Goal: Task Accomplishment & Management: Use online tool/utility

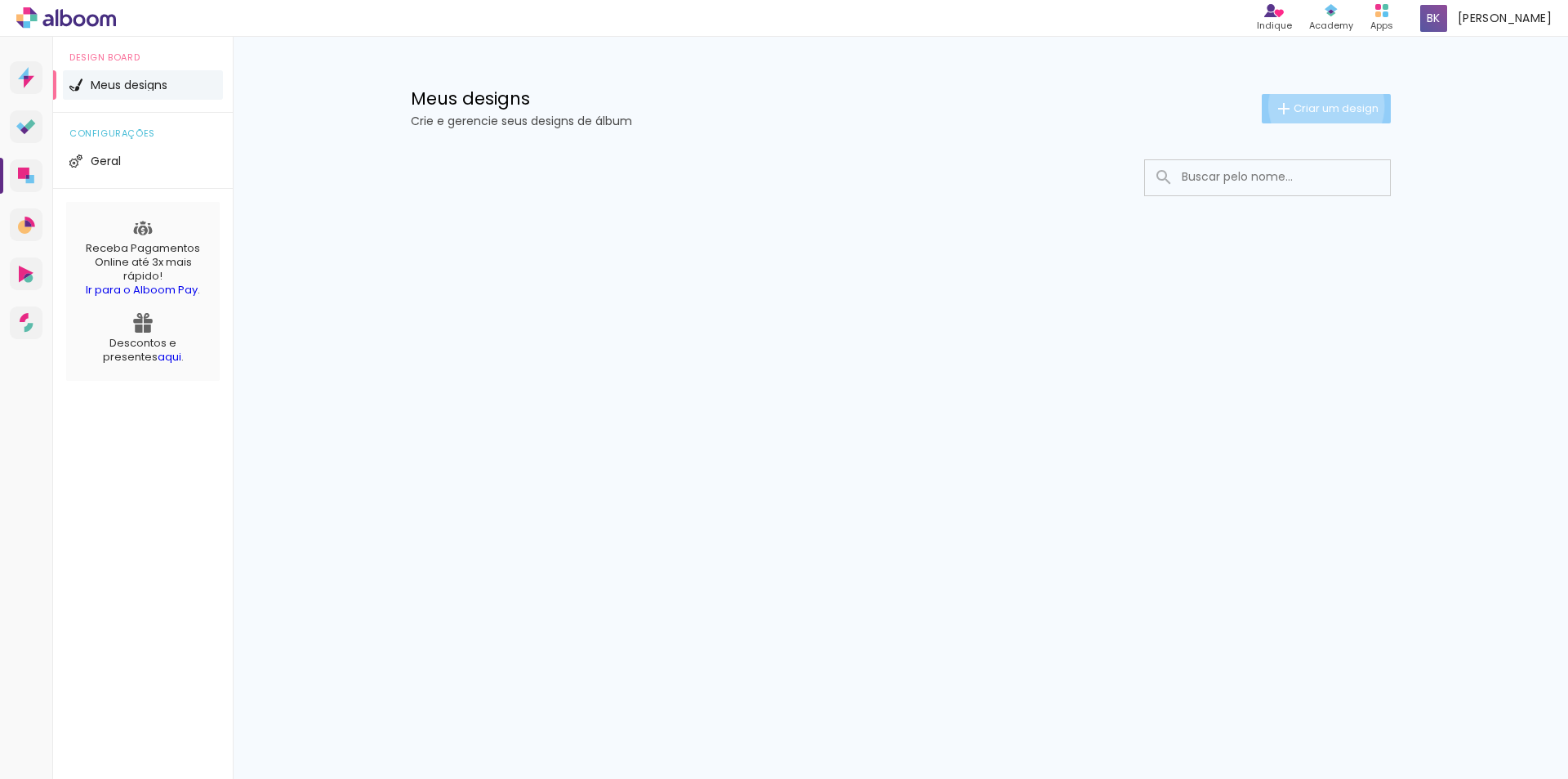
click at [1323, 106] on span "Criar um design" at bounding box center [1337, 108] width 85 height 10
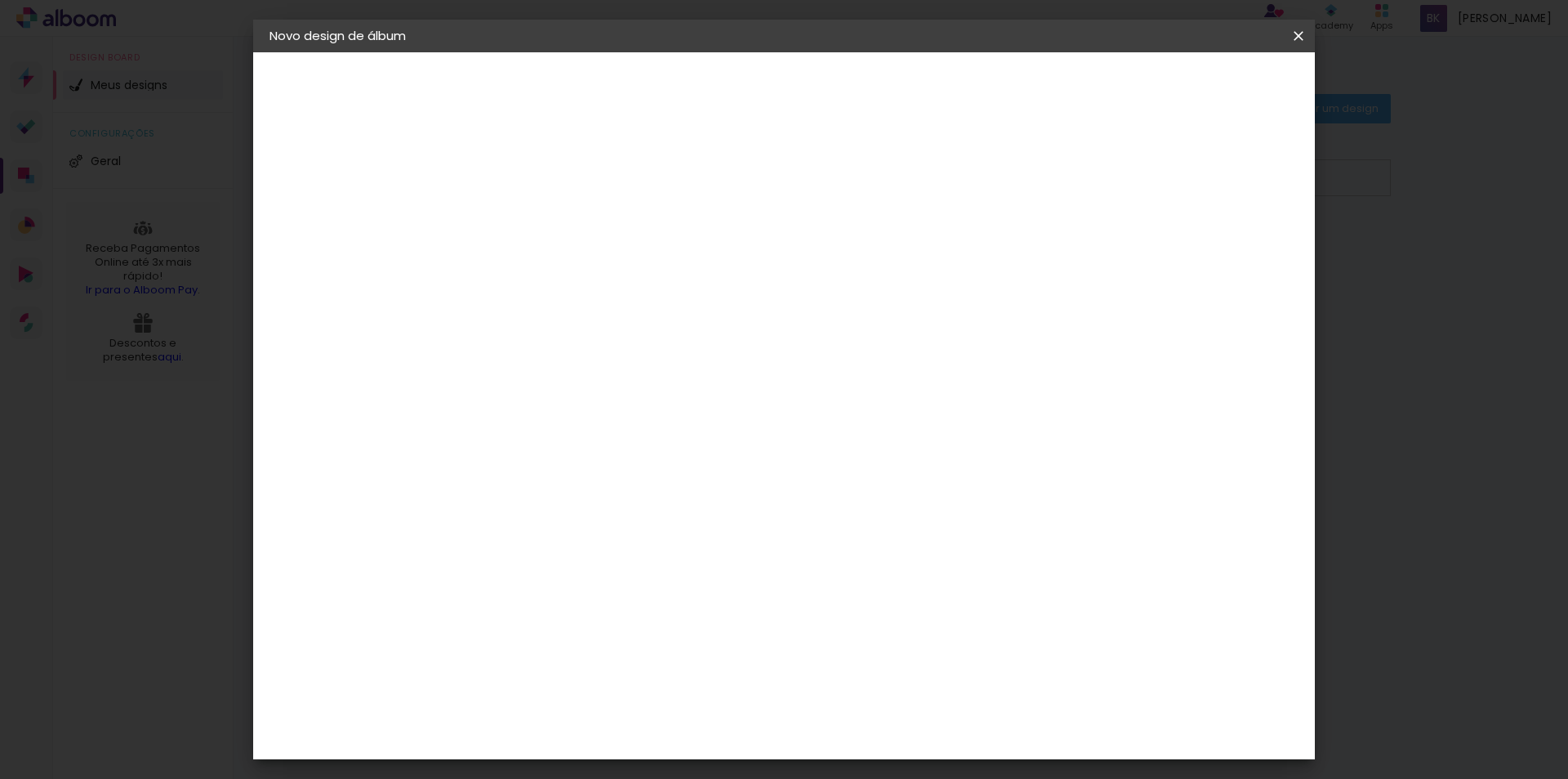
click at [537, 209] on input at bounding box center [537, 219] width 0 height 26
type input "ANIVERSÁRIO X"
type paper-input "ANIVERSÁRIO X"
click at [0, 0] on slot "Avançar" at bounding box center [0, 0] width 0 height 0
click at [648, 259] on input "[GEOGRAPHIC_DATA]" at bounding box center [572, 261] width 152 height 20
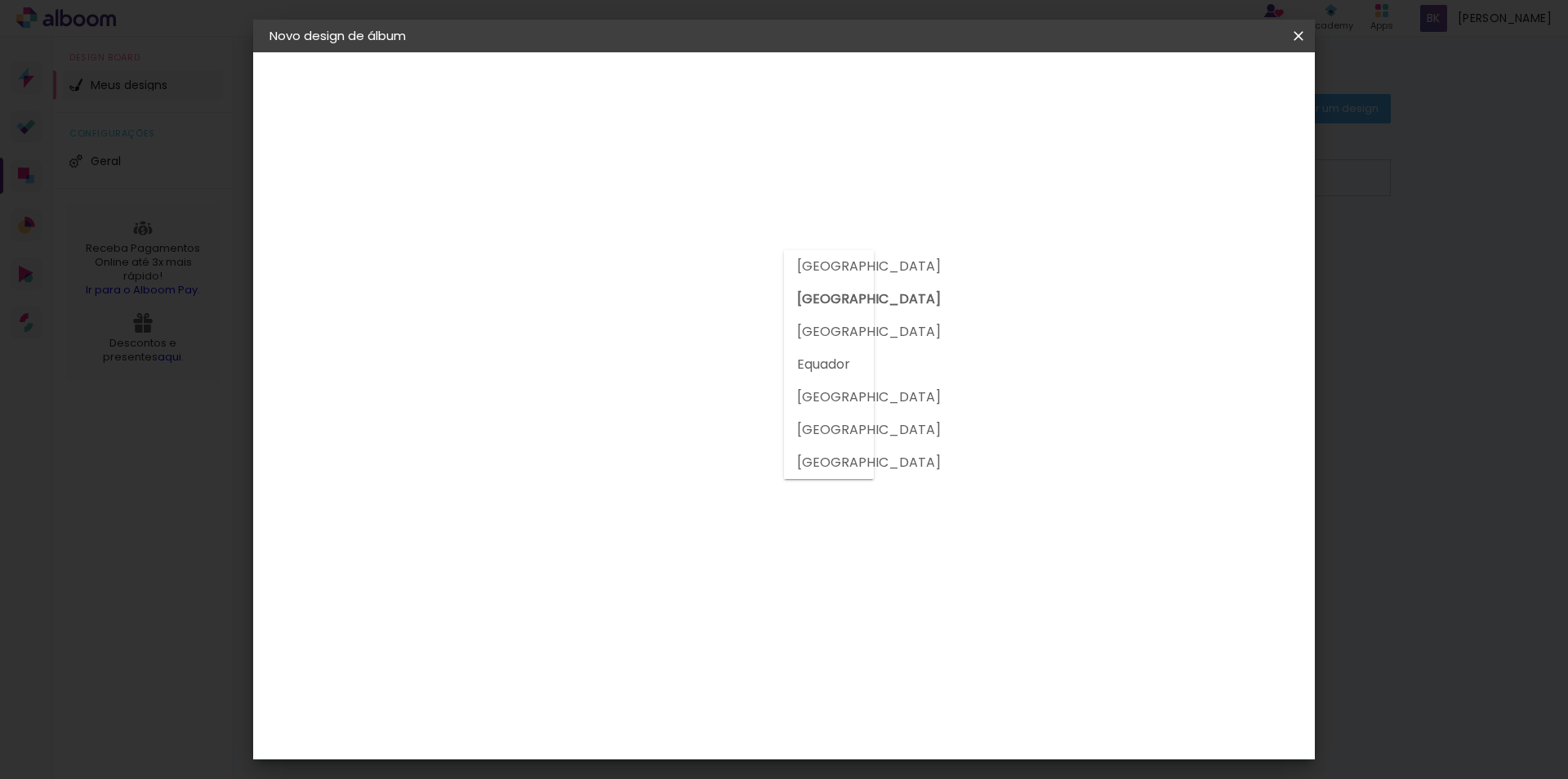
click at [648, 259] on input "[GEOGRAPHIC_DATA]" at bounding box center [572, 261] width 152 height 20
click at [843, 234] on paper-item "Tamanho Livre" at bounding box center [764, 248] width 157 height 36
click at [822, 337] on div "Sugerir uma encadernadora" at bounding box center [772, 340] width 102 height 26
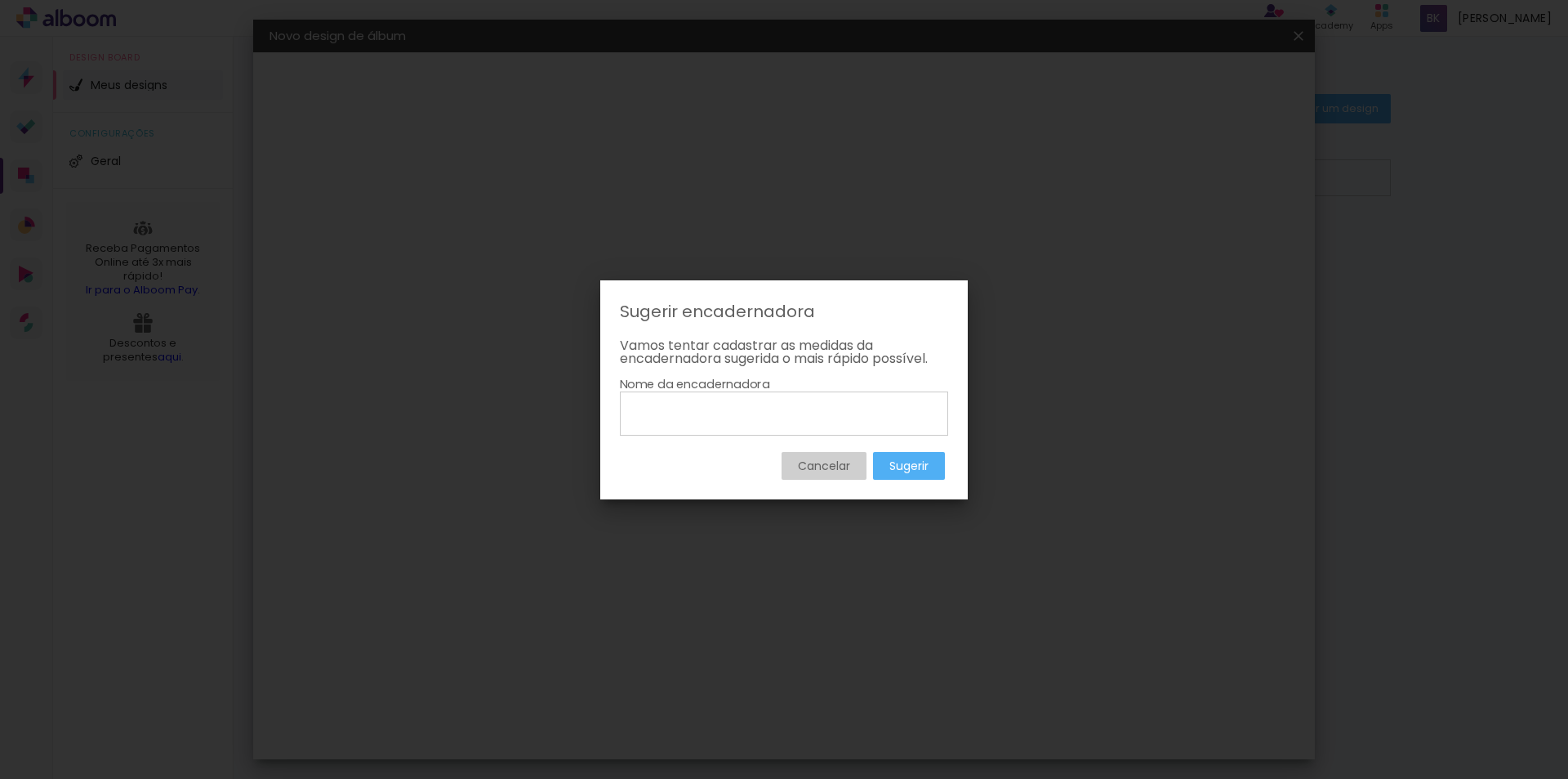
click at [0, 0] on slot "Cancelar" at bounding box center [0, 0] width 0 height 0
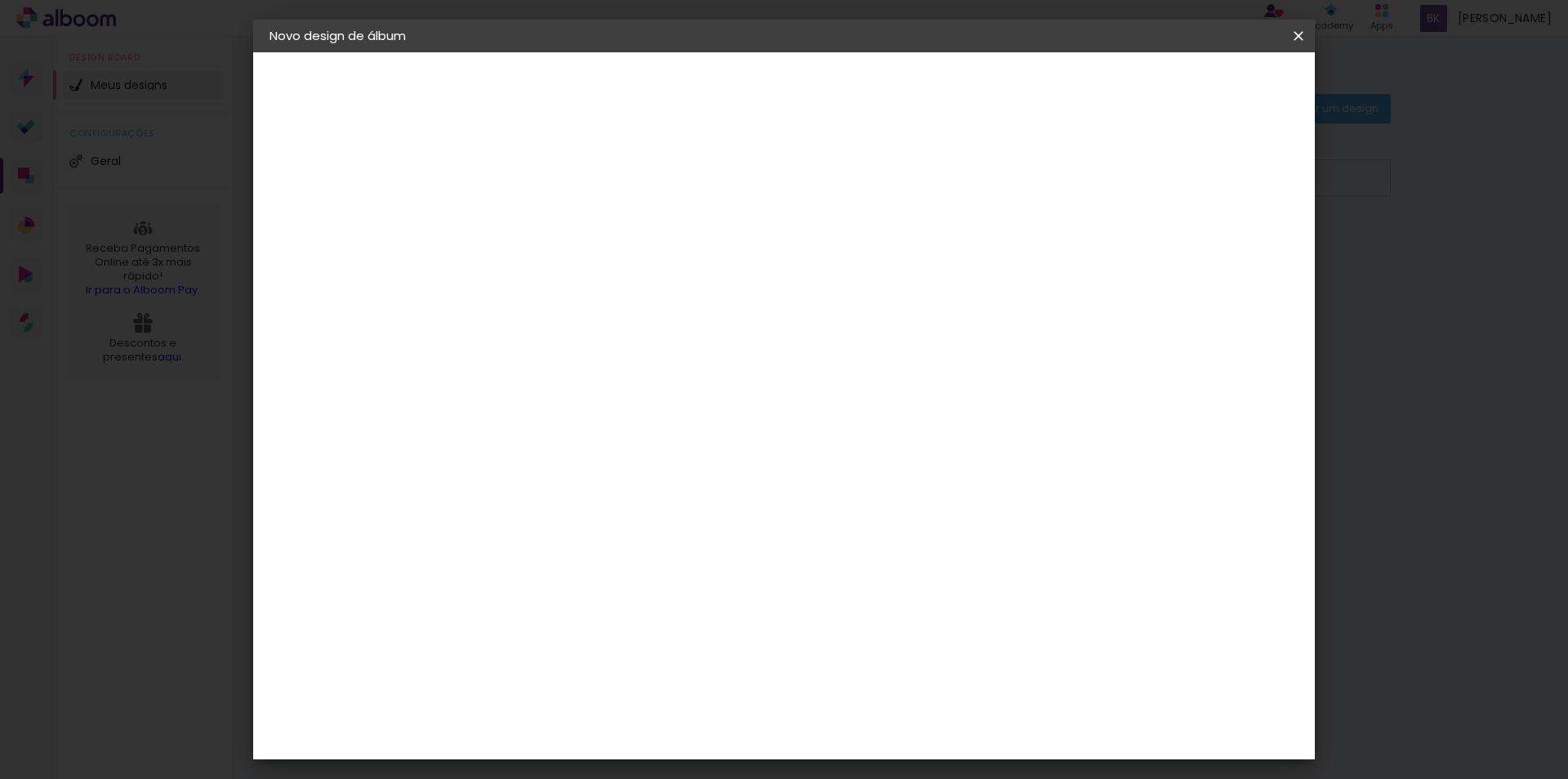
scroll to position [327, 0]
click at [567, 483] on div "Belo Álbum" at bounding box center [547, 486] width 42 height 26
click at [575, 375] on div "3ZERO5" at bounding box center [550, 369] width 49 height 13
click at [352, 205] on iron-pages "Fornecedor Escolhendo fornecedor... 3ZERO5" at bounding box center [359, 201] width 179 height 32
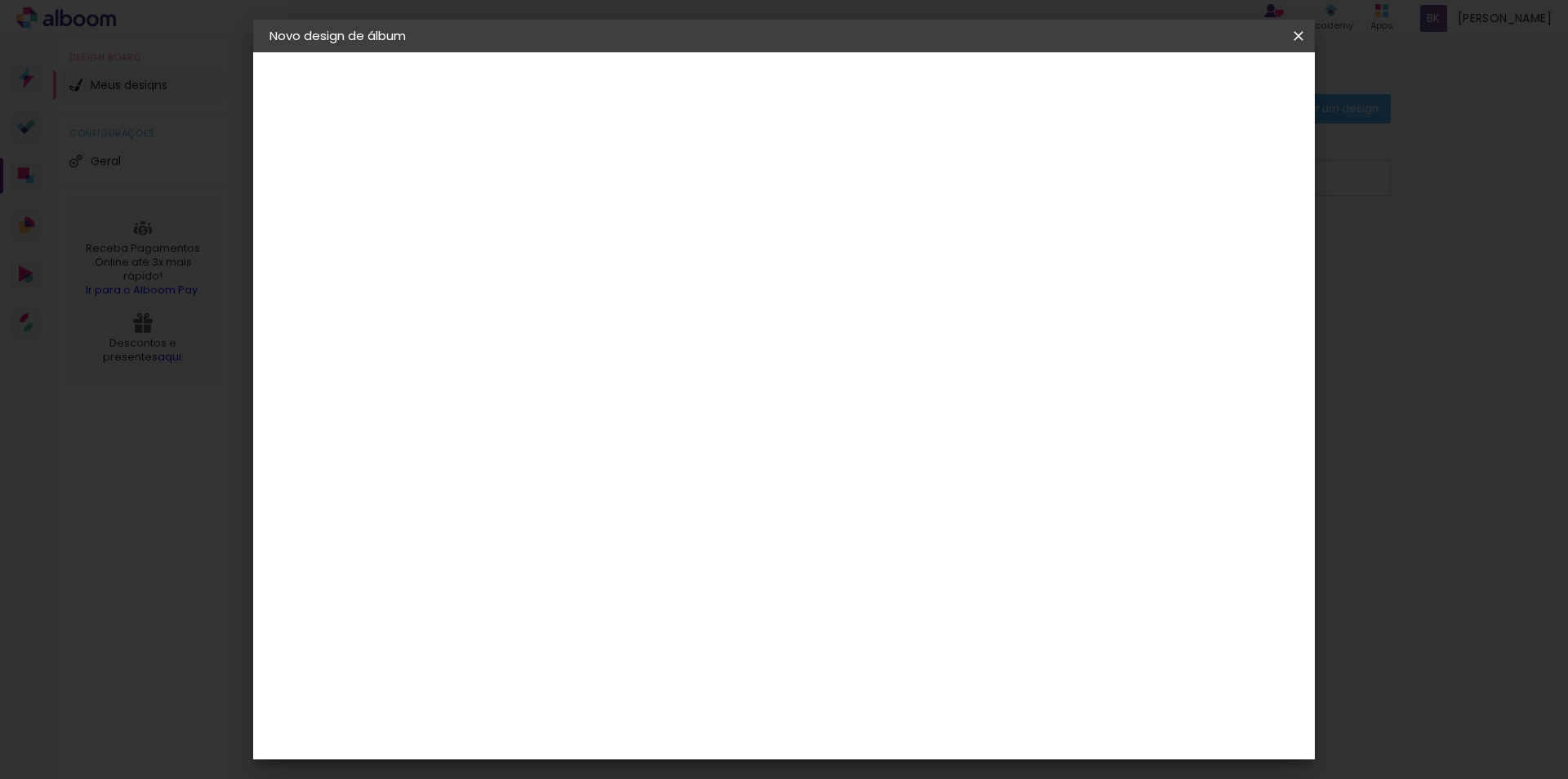
scroll to position [1634, 0]
click at [554, 456] on div "Go image" at bounding box center [546, 468] width 40 height 26
click at [0, 0] on slot "Avançar" at bounding box center [0, 0] width 0 height 0
click at [601, 272] on input "text" at bounding box center [568, 285] width 64 height 26
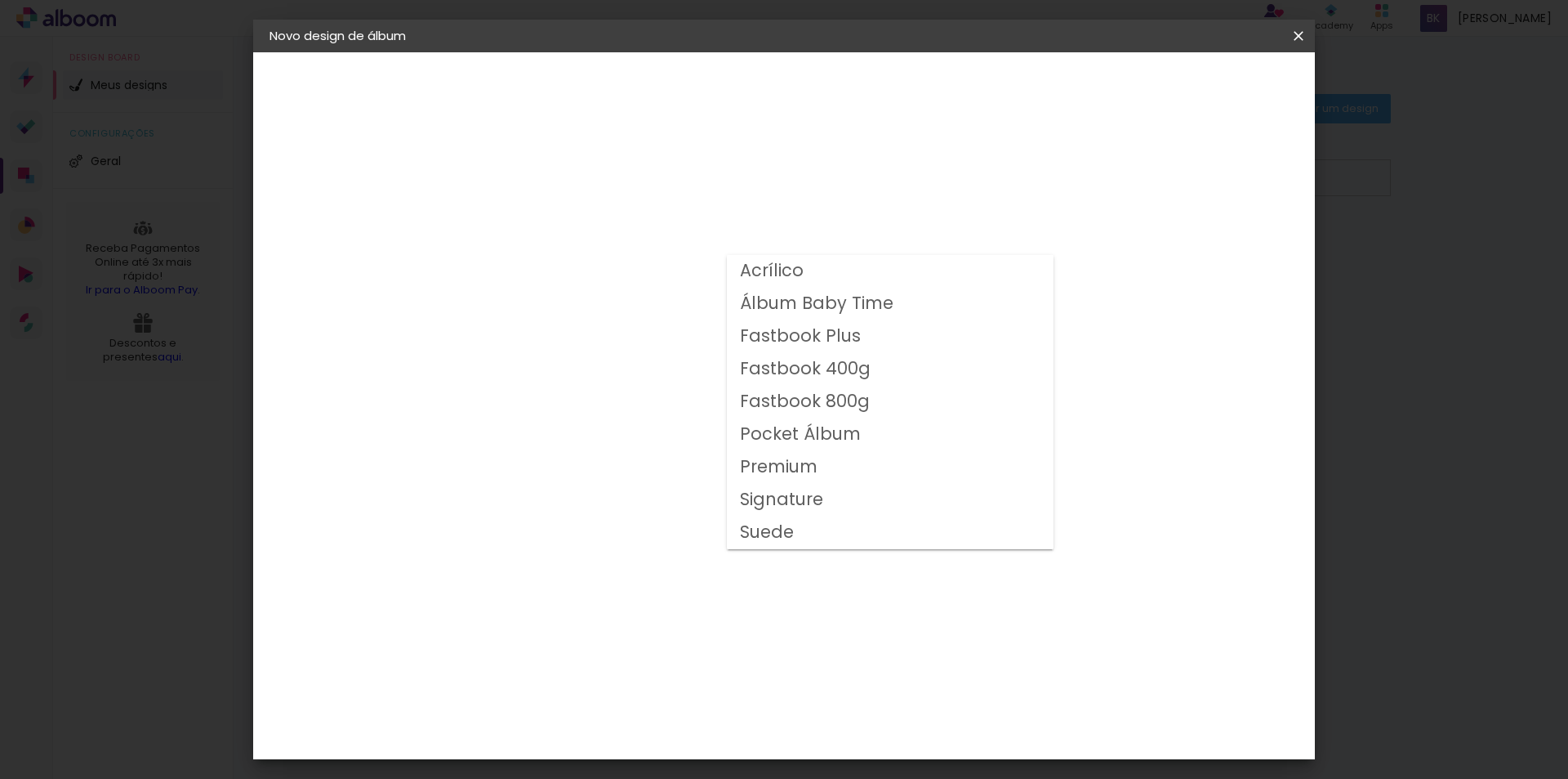
click at [840, 464] on paper-item "Premium" at bounding box center [890, 468] width 327 height 32
type input "Premium"
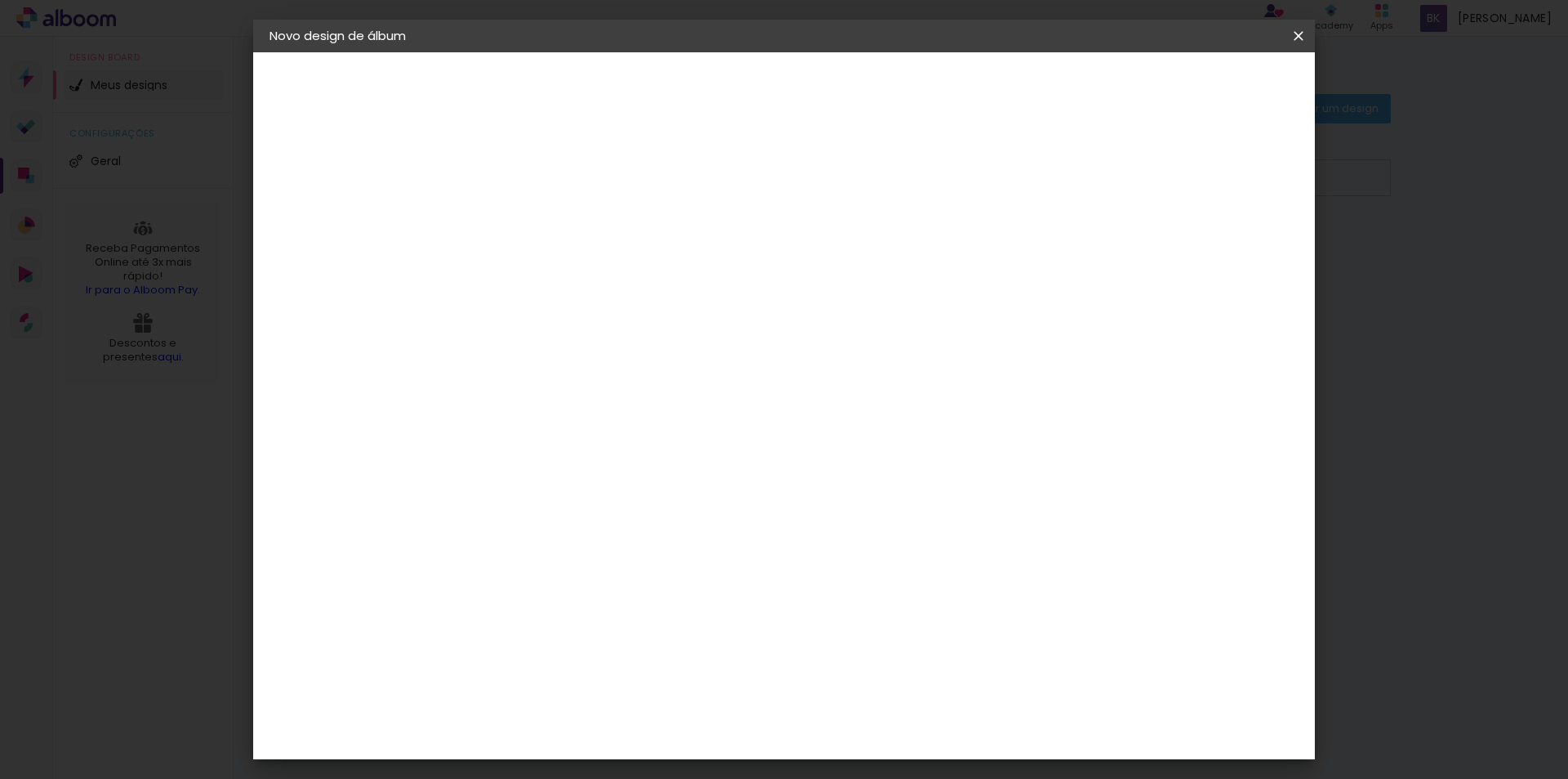
click at [647, 406] on span "30 × 20" at bounding box center [608, 404] width 76 height 53
click at [0, 0] on slot "Avançar" at bounding box center [0, 0] width 0 height 0
click at [719, 374] on div at bounding box center [705, 352] width 119 height 78
click at [506, 179] on input "2" at bounding box center [524, 176] width 56 height 20
type input "3"
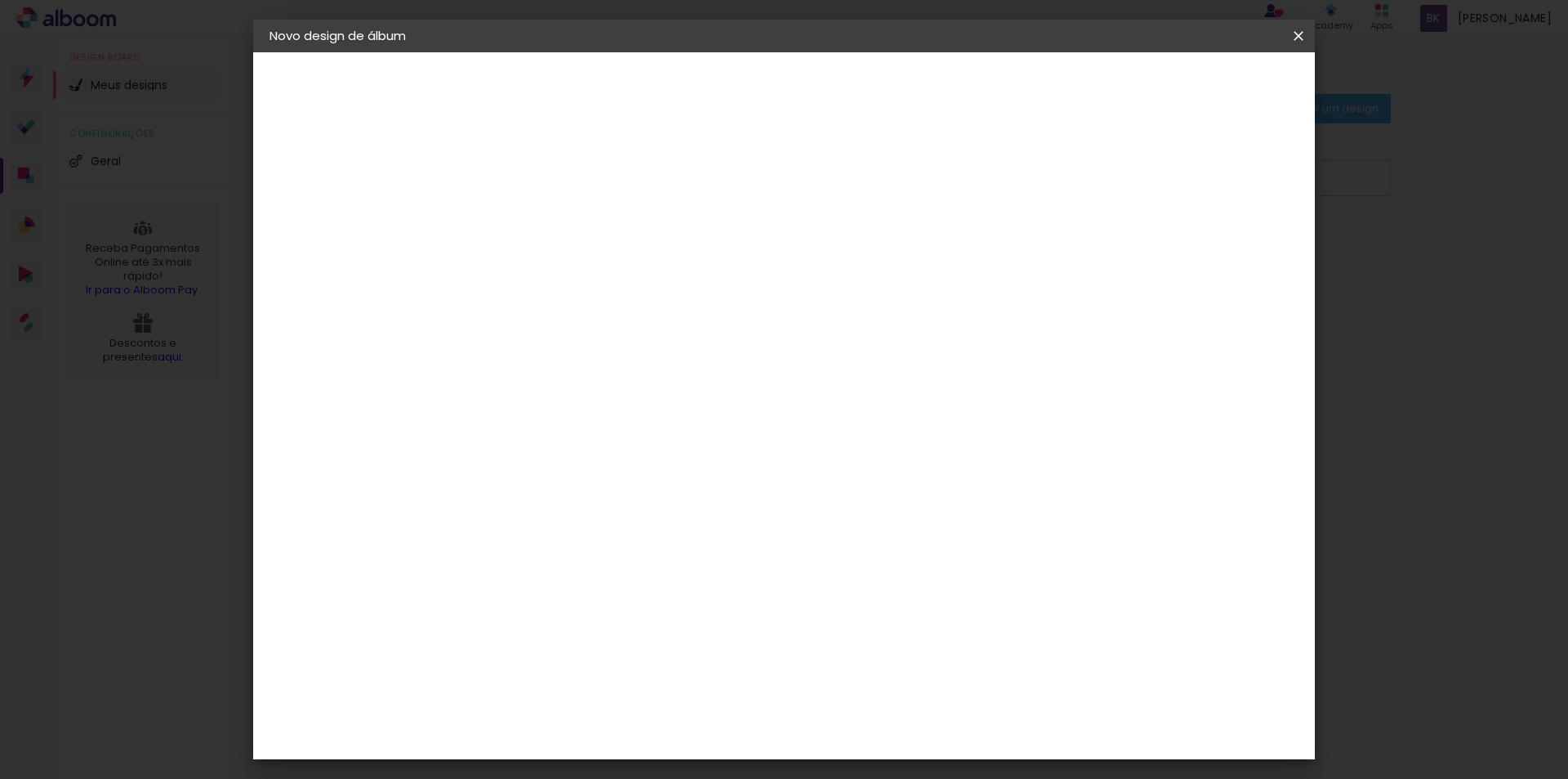
type paper-input "3"
click at [545, 173] on input "3" at bounding box center [524, 176] width 56 height 20
type input "15"
type paper-input "15"
click at [545, 173] on input "15" at bounding box center [524, 176] width 56 height 20
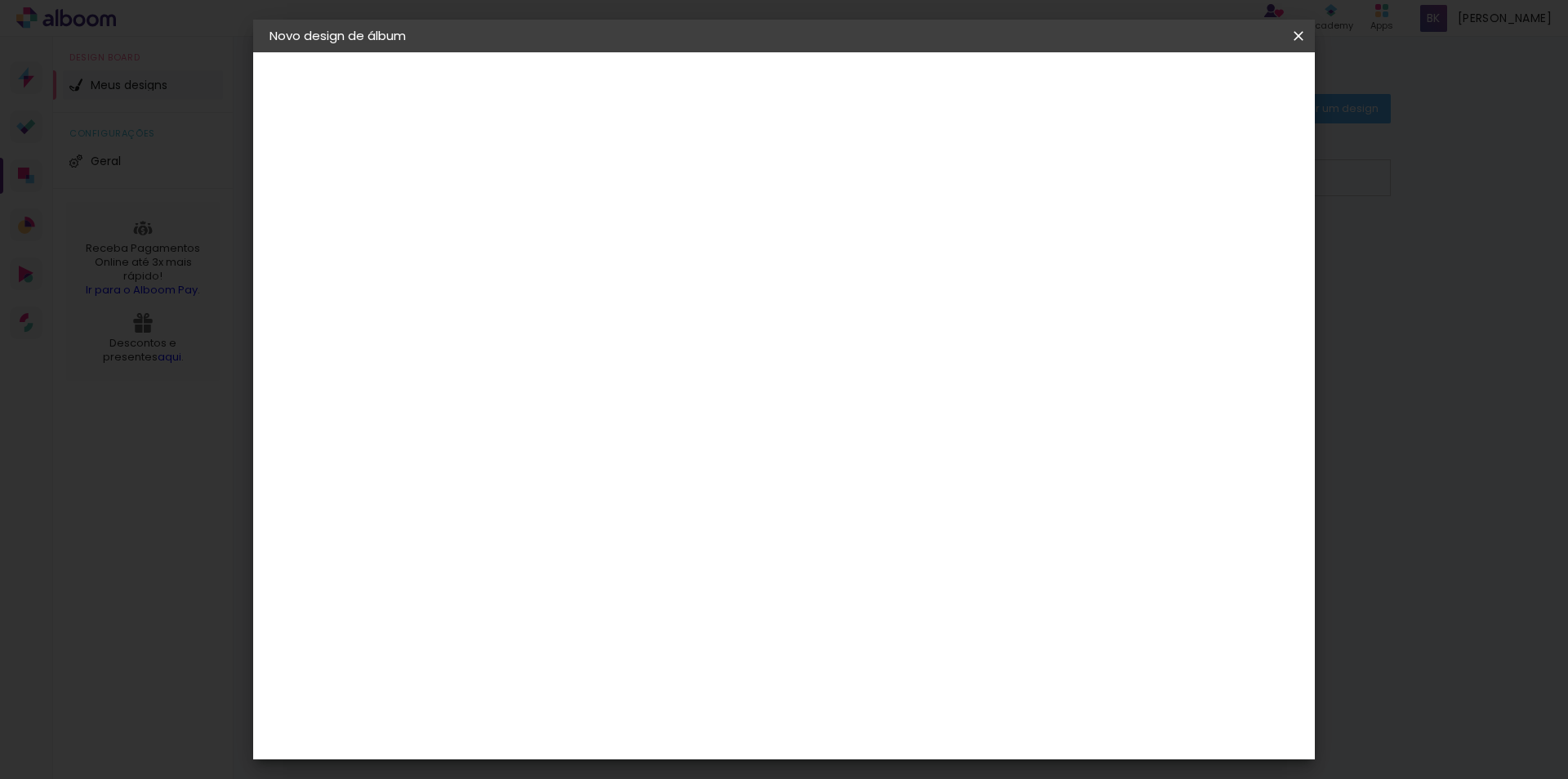
click at [548, 189] on paper-input-container "Espaço entre fotos 15 mm" at bounding box center [537, 177] width 94 height 37
type input "3"
type paper-input "3"
click at [543, 183] on input "3" at bounding box center [524, 176] width 56 height 20
type input "0"
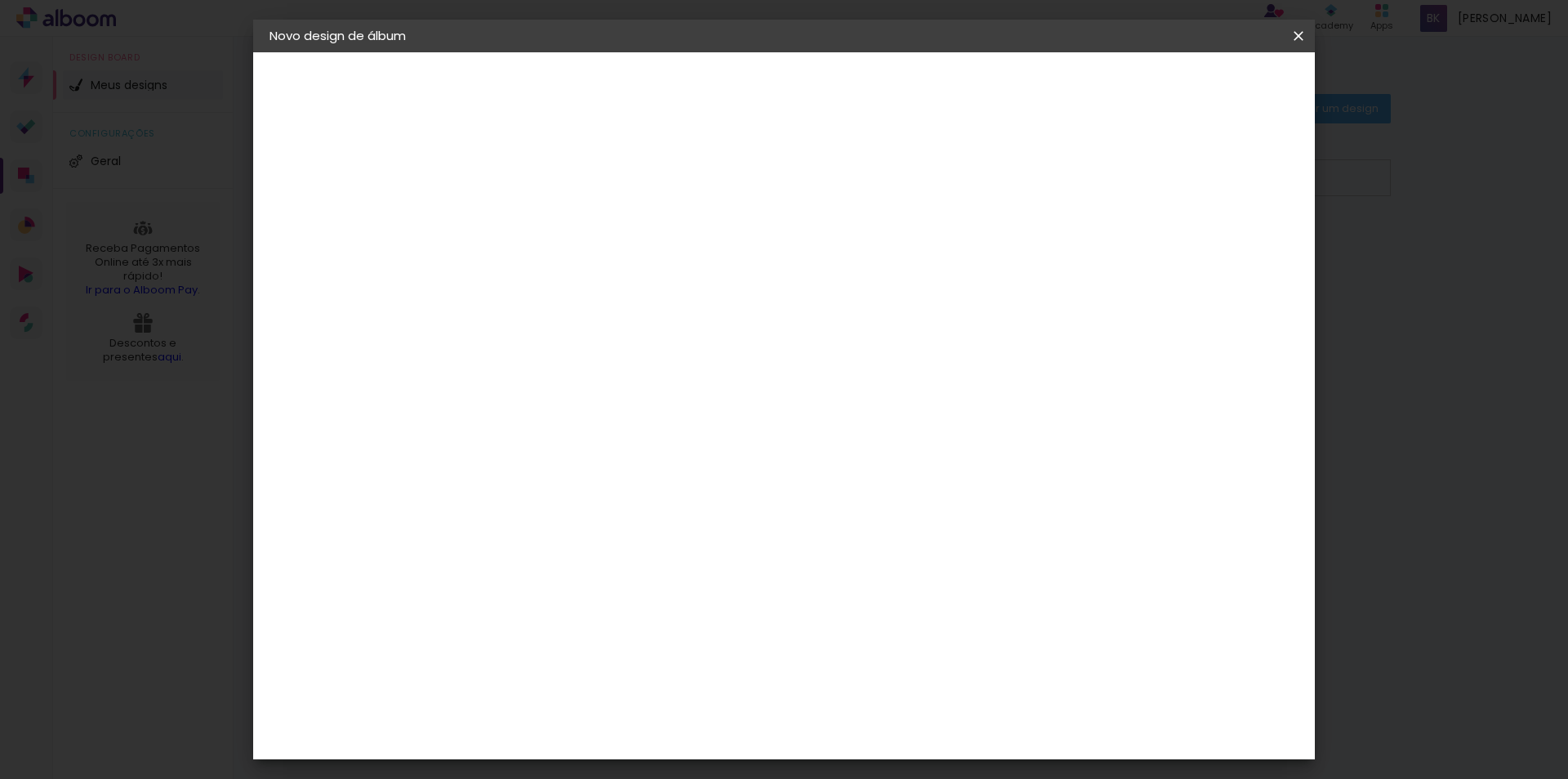
type paper-input "0"
click at [543, 183] on input "0" at bounding box center [524, 176] width 56 height 20
type input "1"
type paper-input "1"
click at [541, 173] on input "1" at bounding box center [524, 176] width 56 height 20
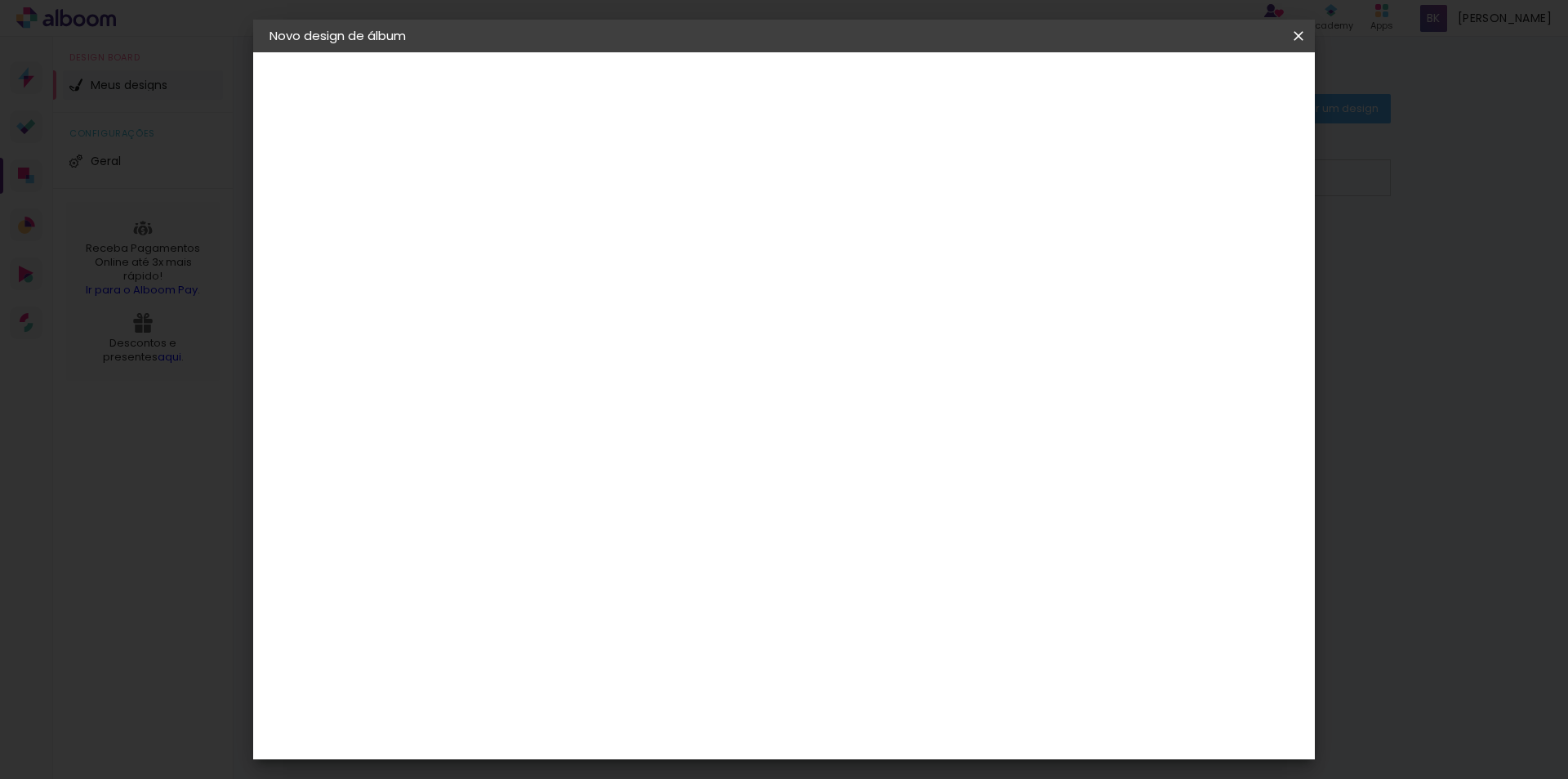
click at [1105, 171] on div at bounding box center [1096, 176] width 15 height 15
type paper-checkbox "on"
click at [1213, 78] on paper-button "Iniciar design" at bounding box center [1159, 86] width 107 height 28
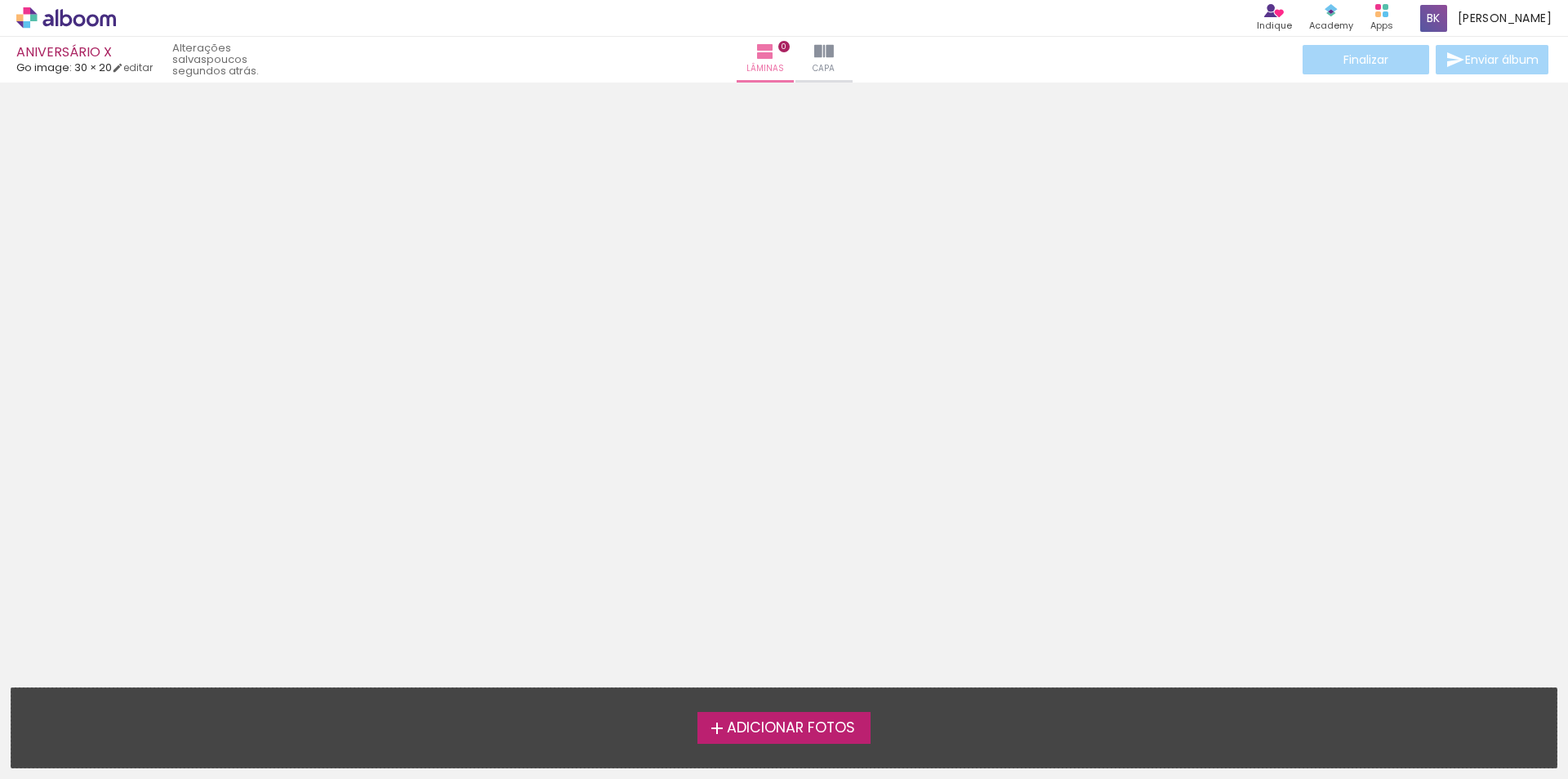
click at [822, 738] on label "Adicionar Fotos" at bounding box center [785, 727] width 174 height 31
click at [0, 0] on input "file" at bounding box center [0, 0] width 0 height 0
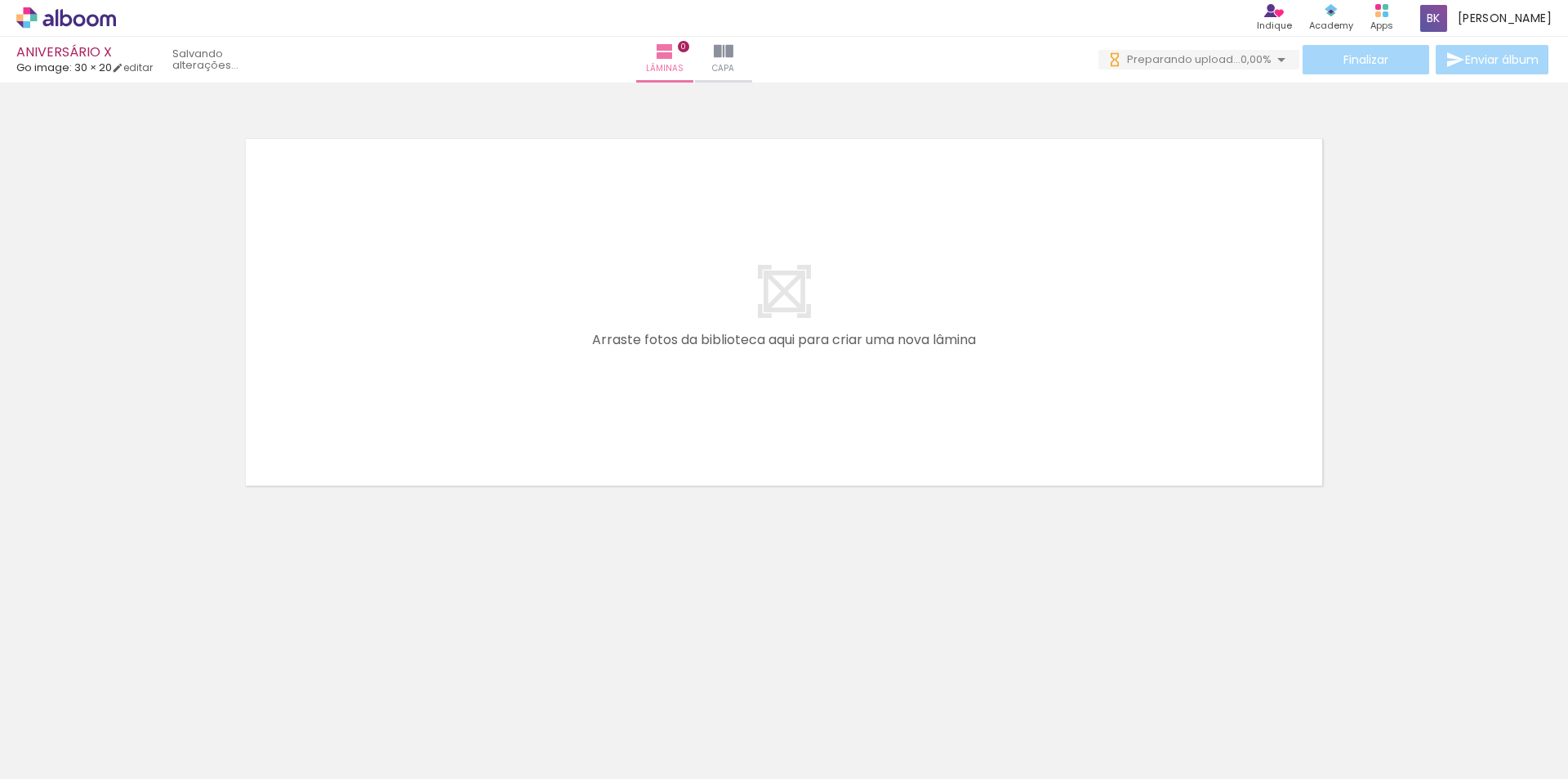
click at [177, 727] on div at bounding box center [164, 723] width 81 height 54
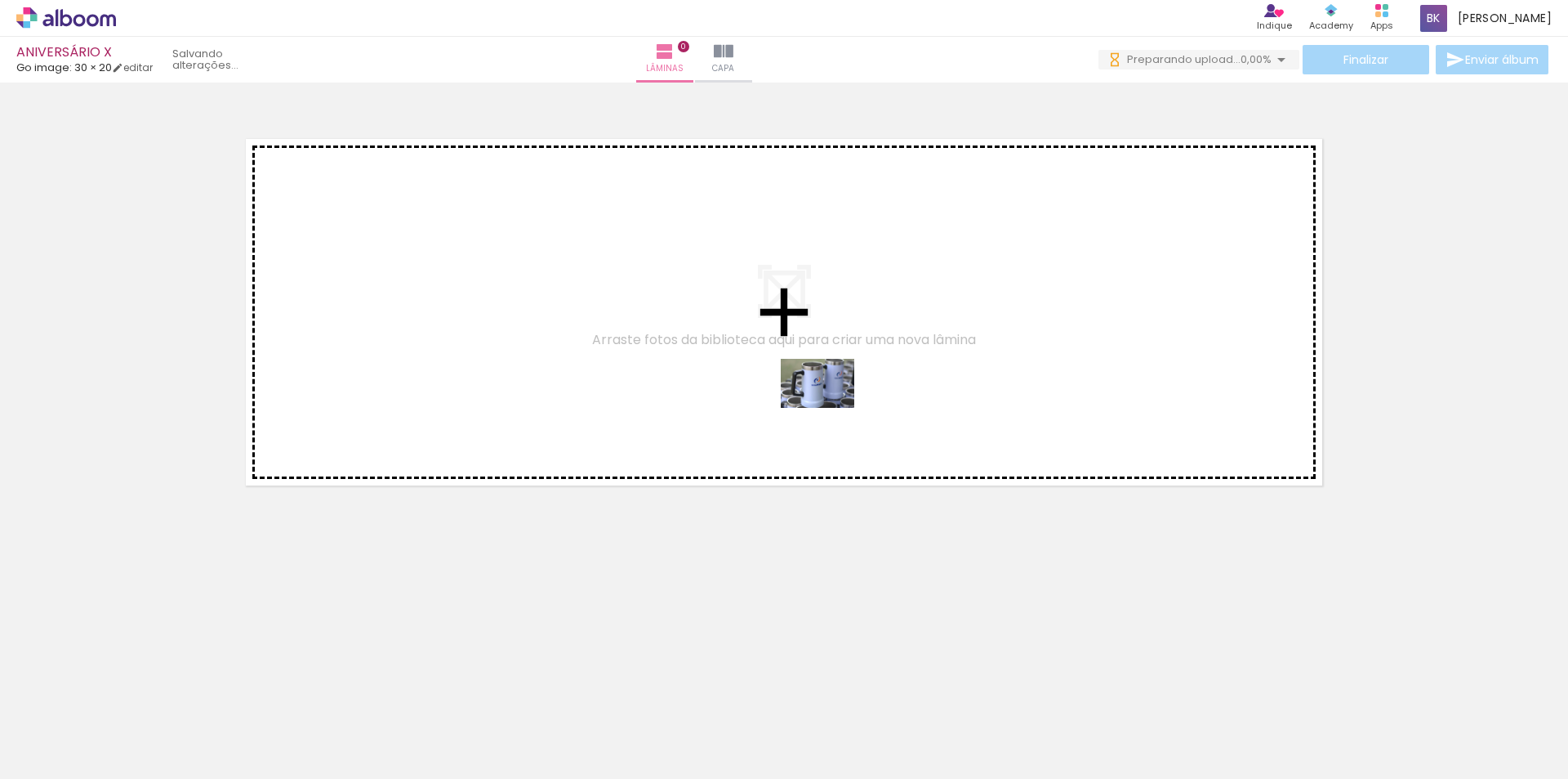
drag, startPoint x: 177, startPoint y: 727, endPoint x: 799, endPoint y: 358, distance: 723.2
click at [800, 358] on quentale-workspace at bounding box center [784, 389] width 1568 height 779
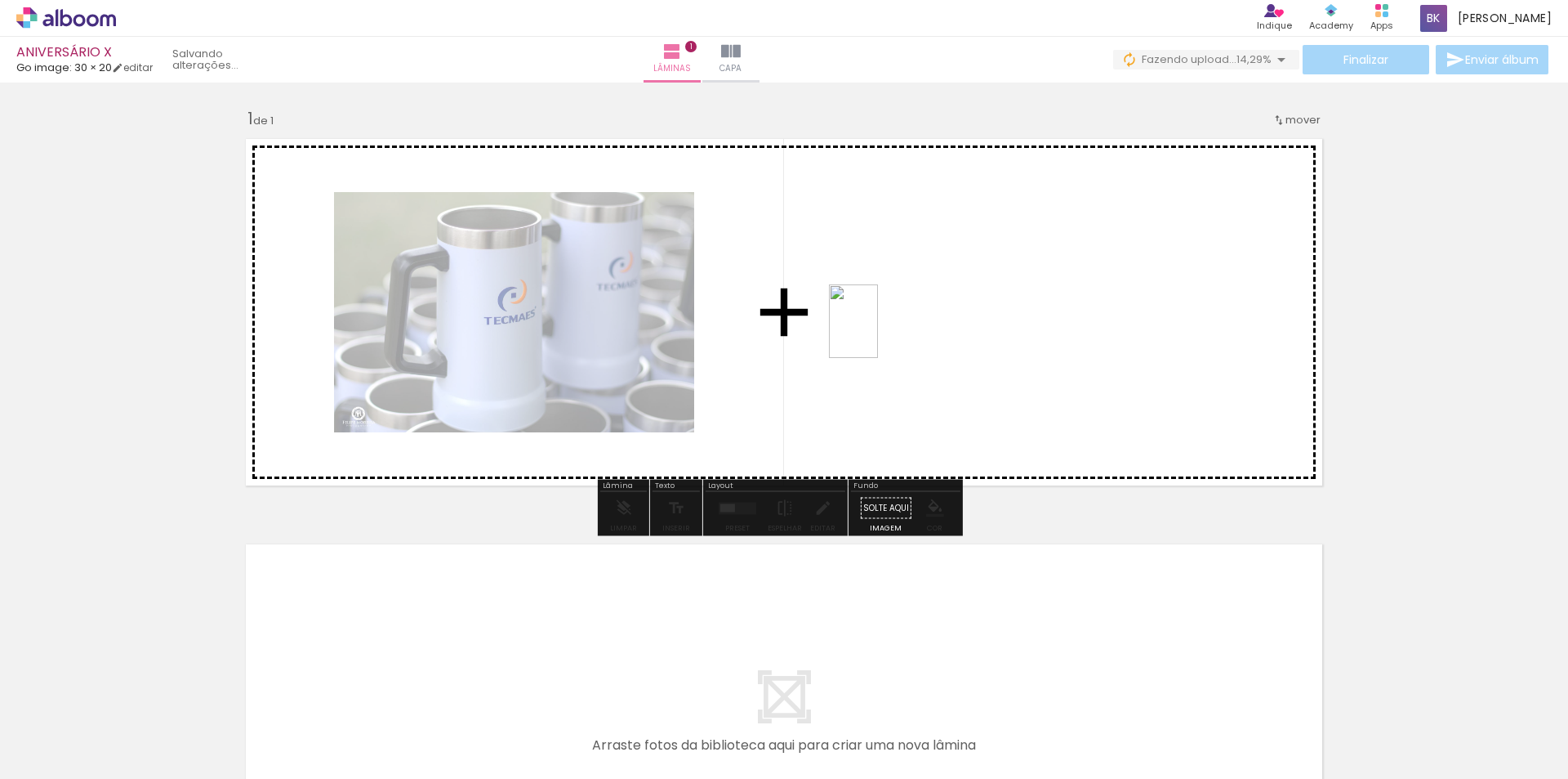
drag, startPoint x: 281, startPoint y: 739, endPoint x: 878, endPoint y: 334, distance: 721.4
click at [878, 334] on quentale-workspace at bounding box center [784, 389] width 1568 height 779
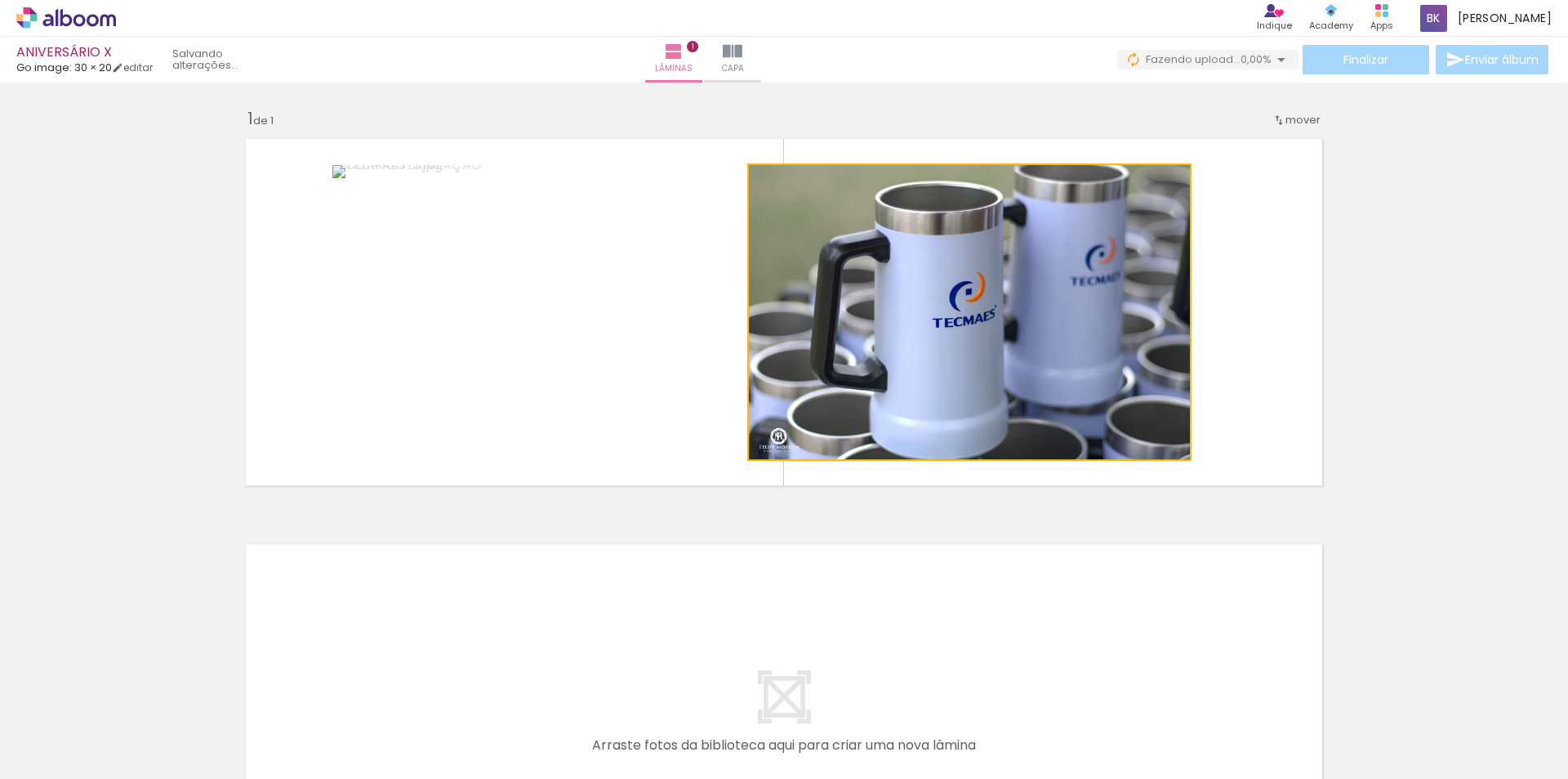
drag, startPoint x: 982, startPoint y: 322, endPoint x: 728, endPoint y: 322, distance: 254.0
click at [728, 322] on quentale-layouter at bounding box center [784, 311] width 1095 height 364
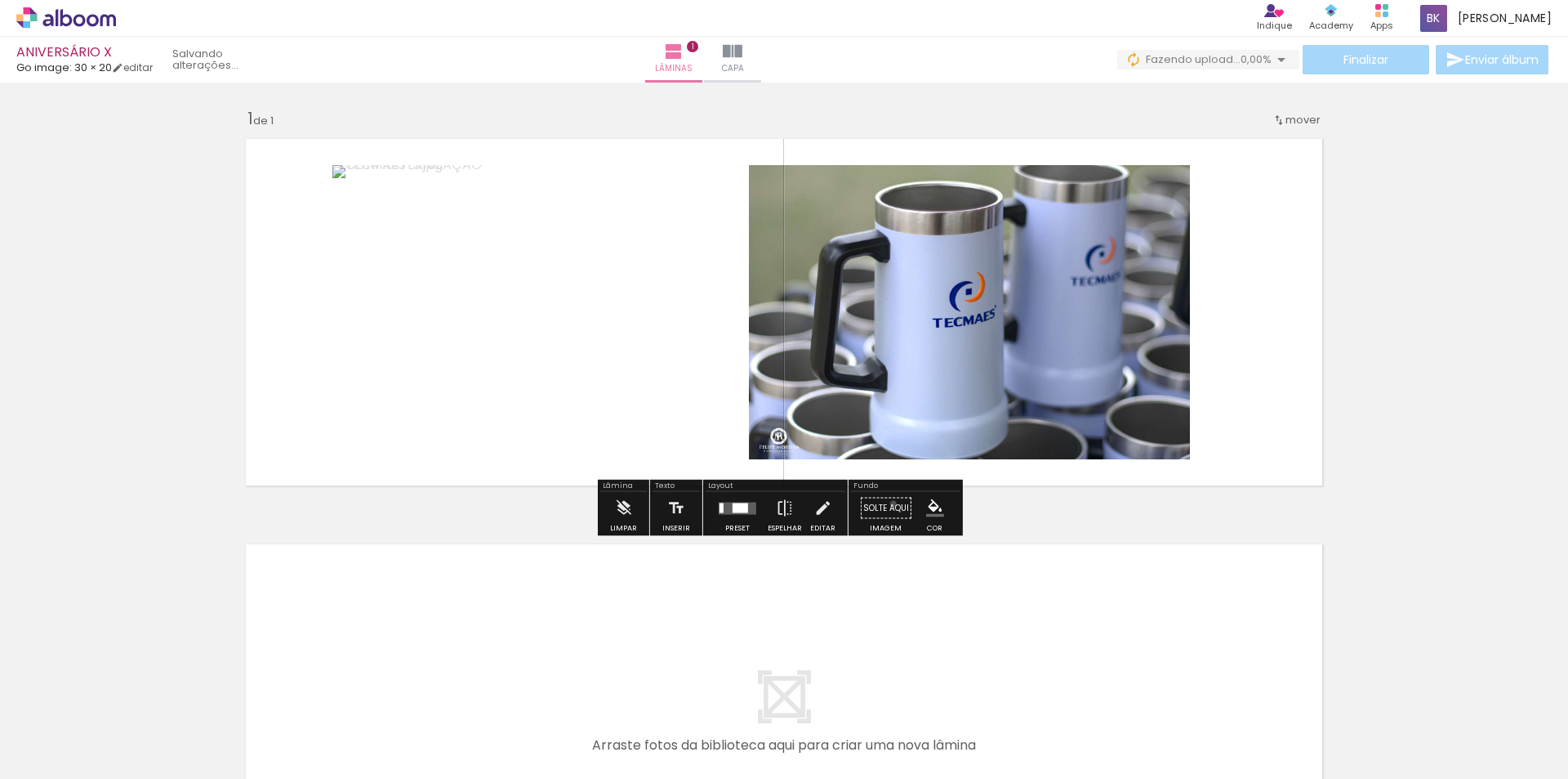
click at [888, 503] on paper-button "Solte aqui Imagem" at bounding box center [886, 512] width 59 height 42
click at [1030, 327] on quentale-photo at bounding box center [969, 311] width 441 height 294
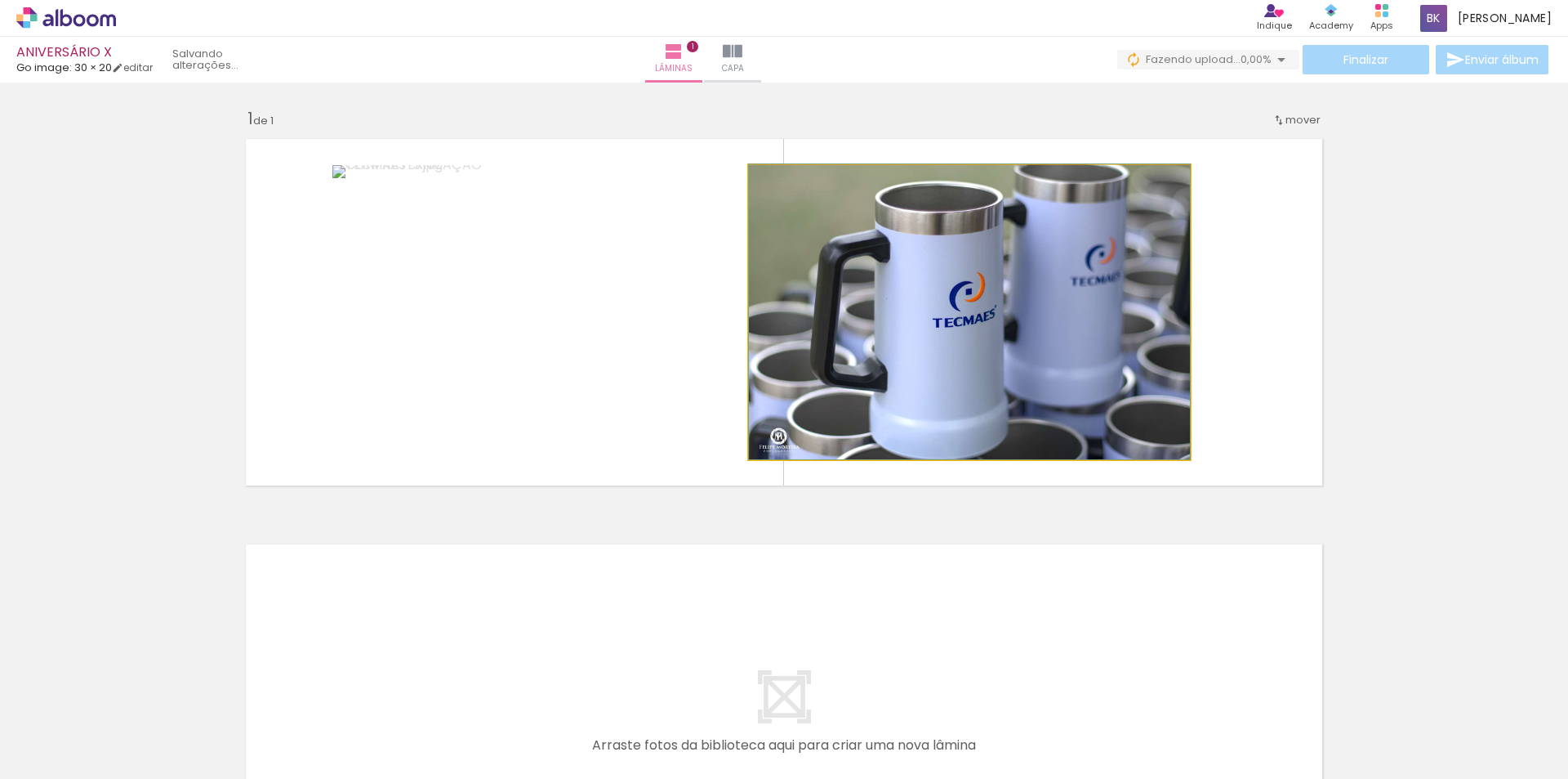
drag, startPoint x: 785, startPoint y: 181, endPoint x: 722, endPoint y: 185, distance: 63.1
type paper-slider "100"
click at [722, 185] on quentale-layouter at bounding box center [784, 311] width 1095 height 364
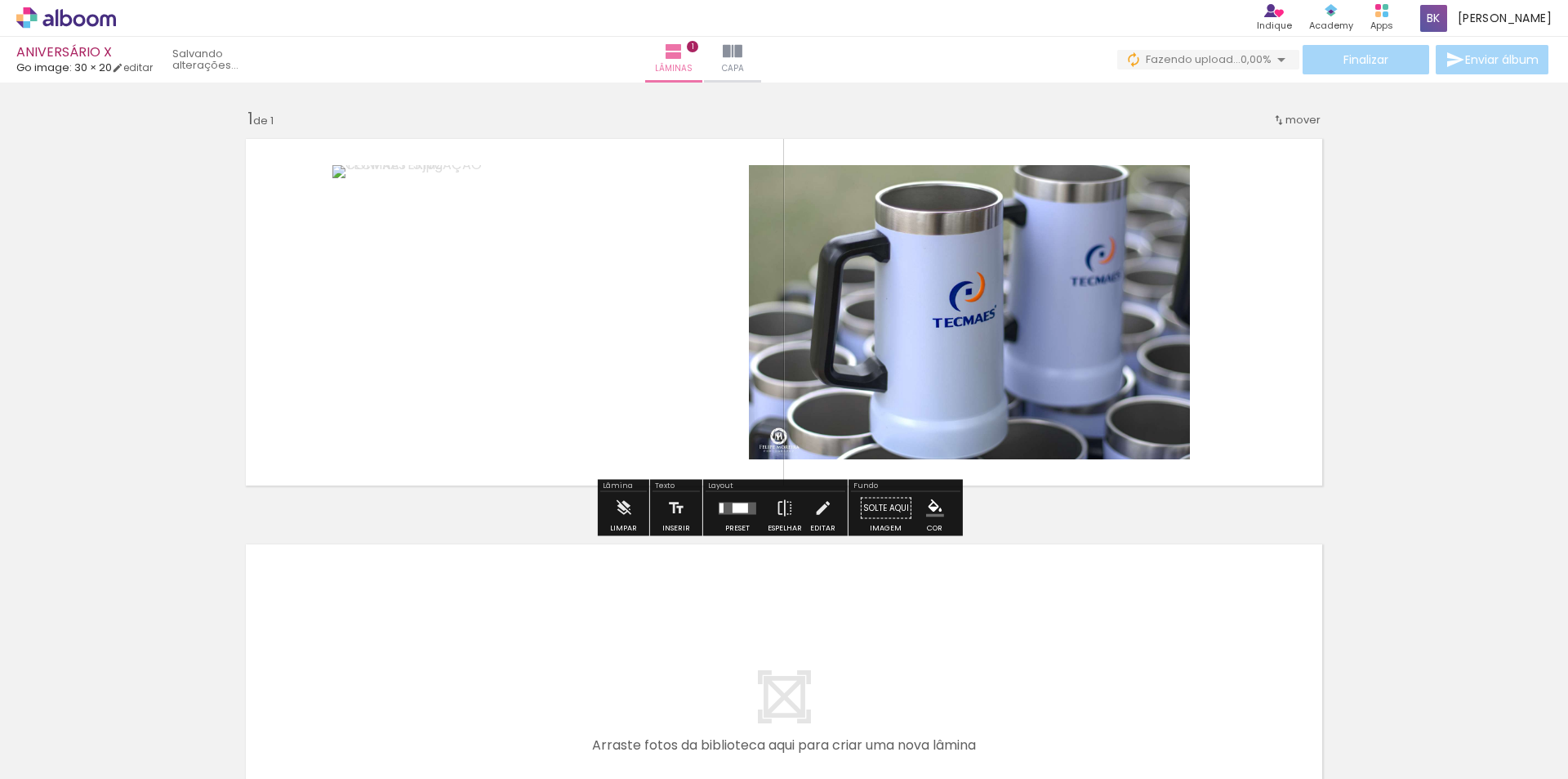
click at [1419, 195] on div "Inserir lâmina 1 de 1" at bounding box center [784, 493] width 1568 height 811
click at [1040, 230] on quentale-photo at bounding box center [969, 311] width 441 height 294
click at [761, 57] on paper-button "Capa" at bounding box center [732, 60] width 57 height 46
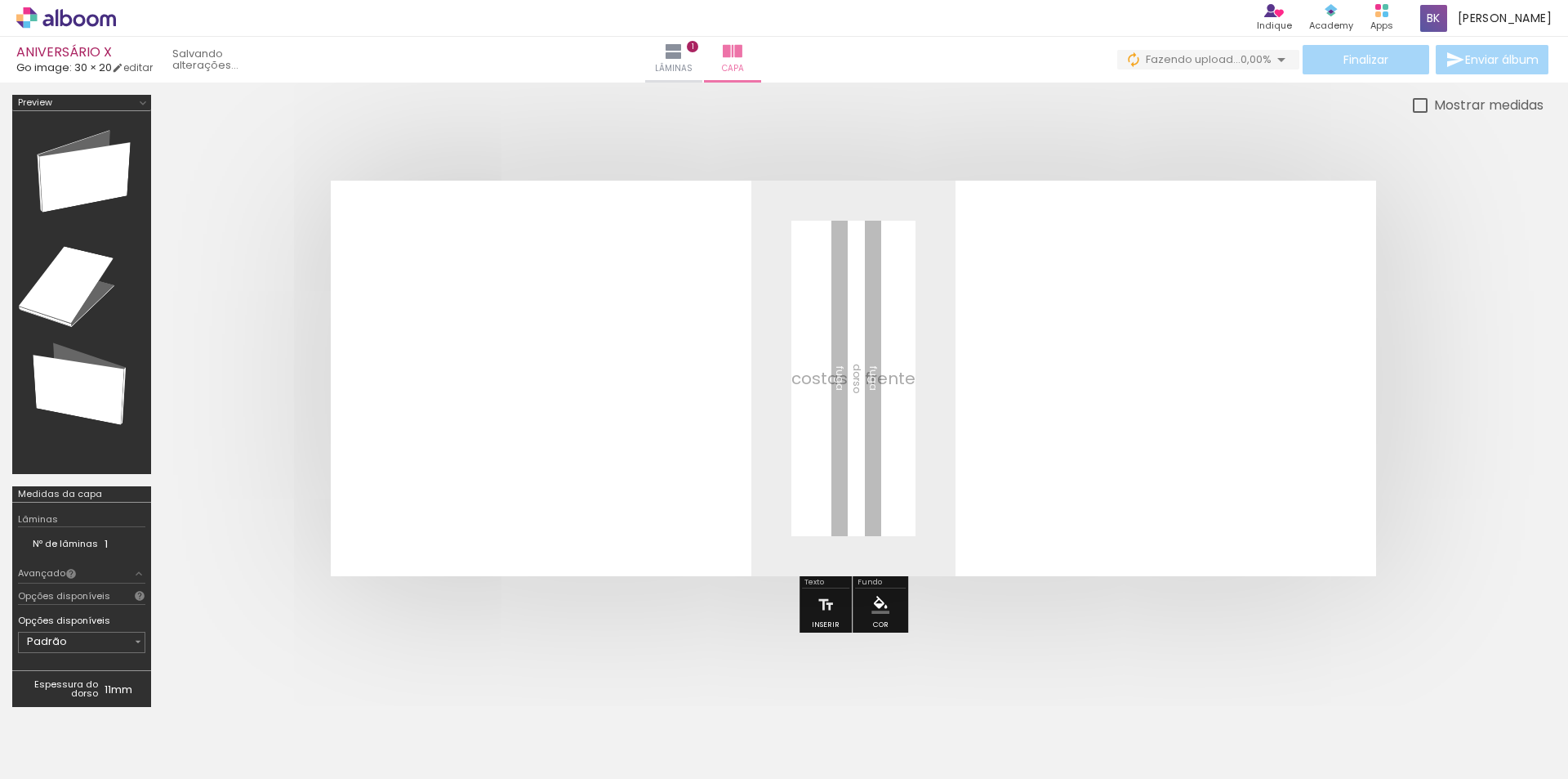
click at [852, 398] on quentale-layouter at bounding box center [854, 378] width 1046 height 395
click at [664, 391] on quentale-layouter at bounding box center [854, 378] width 1046 height 395
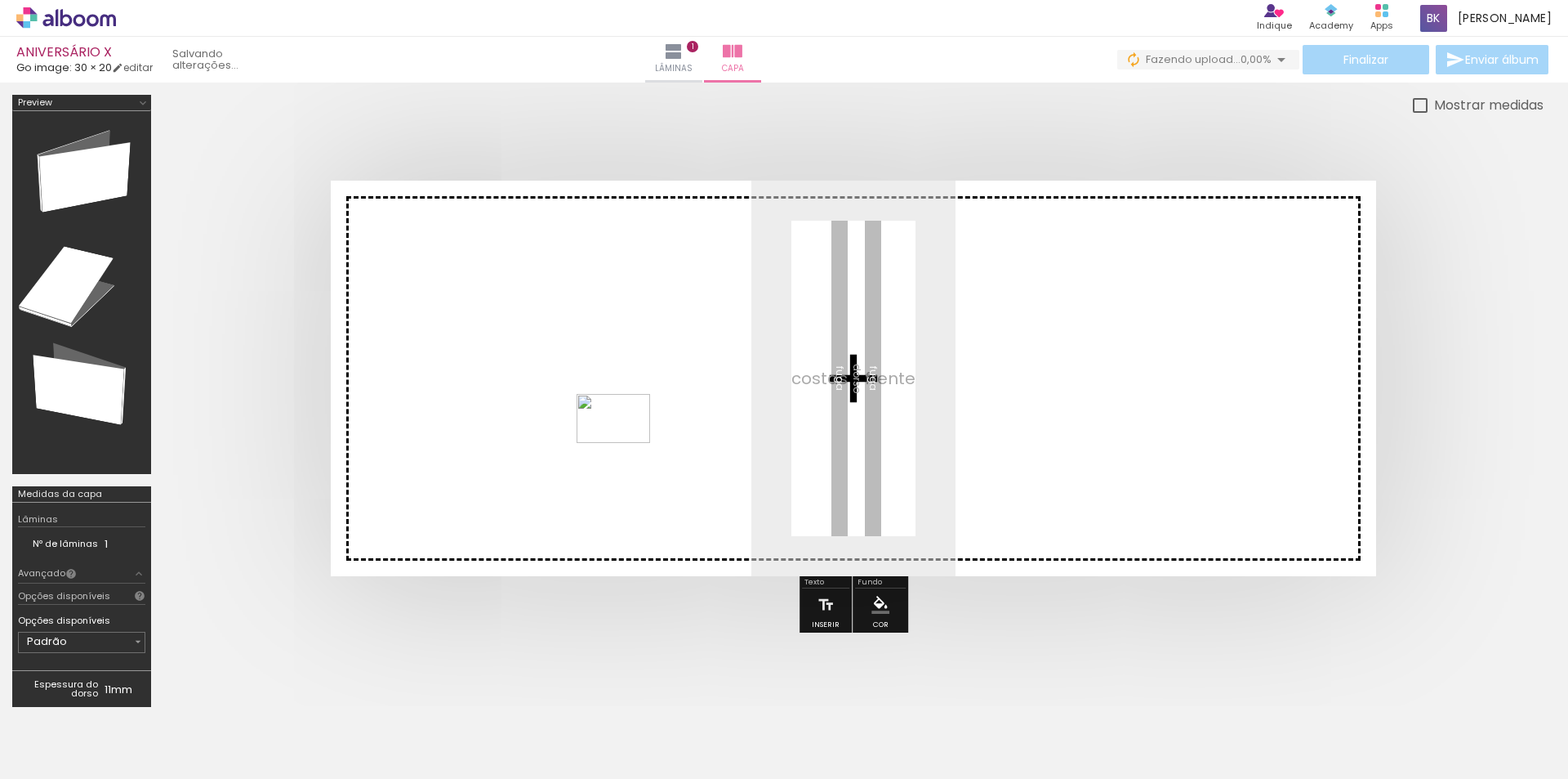
drag, startPoint x: 626, startPoint y: 730, endPoint x: 613, endPoint y: 422, distance: 308.3
click at [613, 422] on quentale-workspace at bounding box center [784, 389] width 1568 height 779
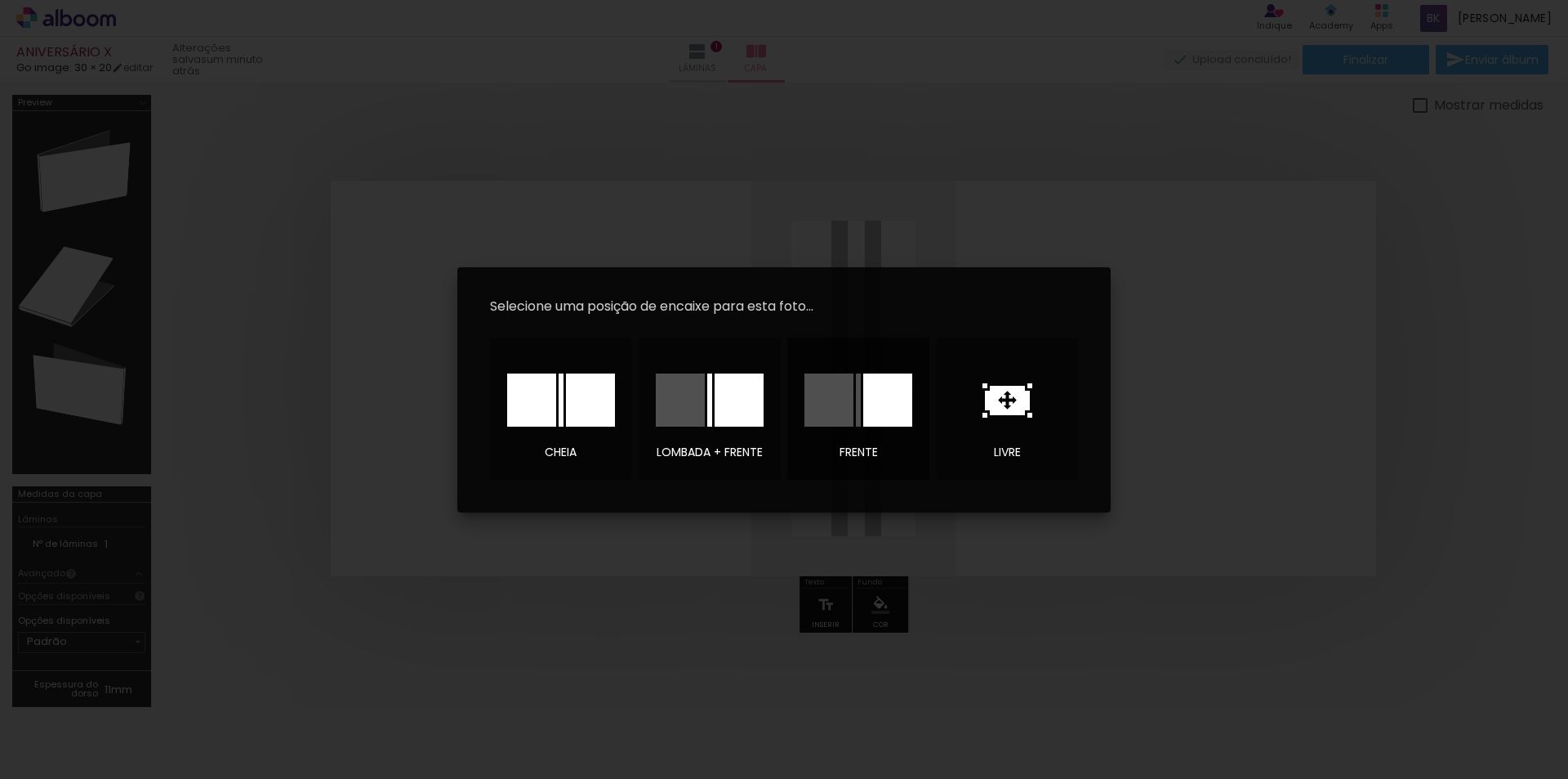
click at [888, 408] on div at bounding box center [887, 400] width 49 height 53
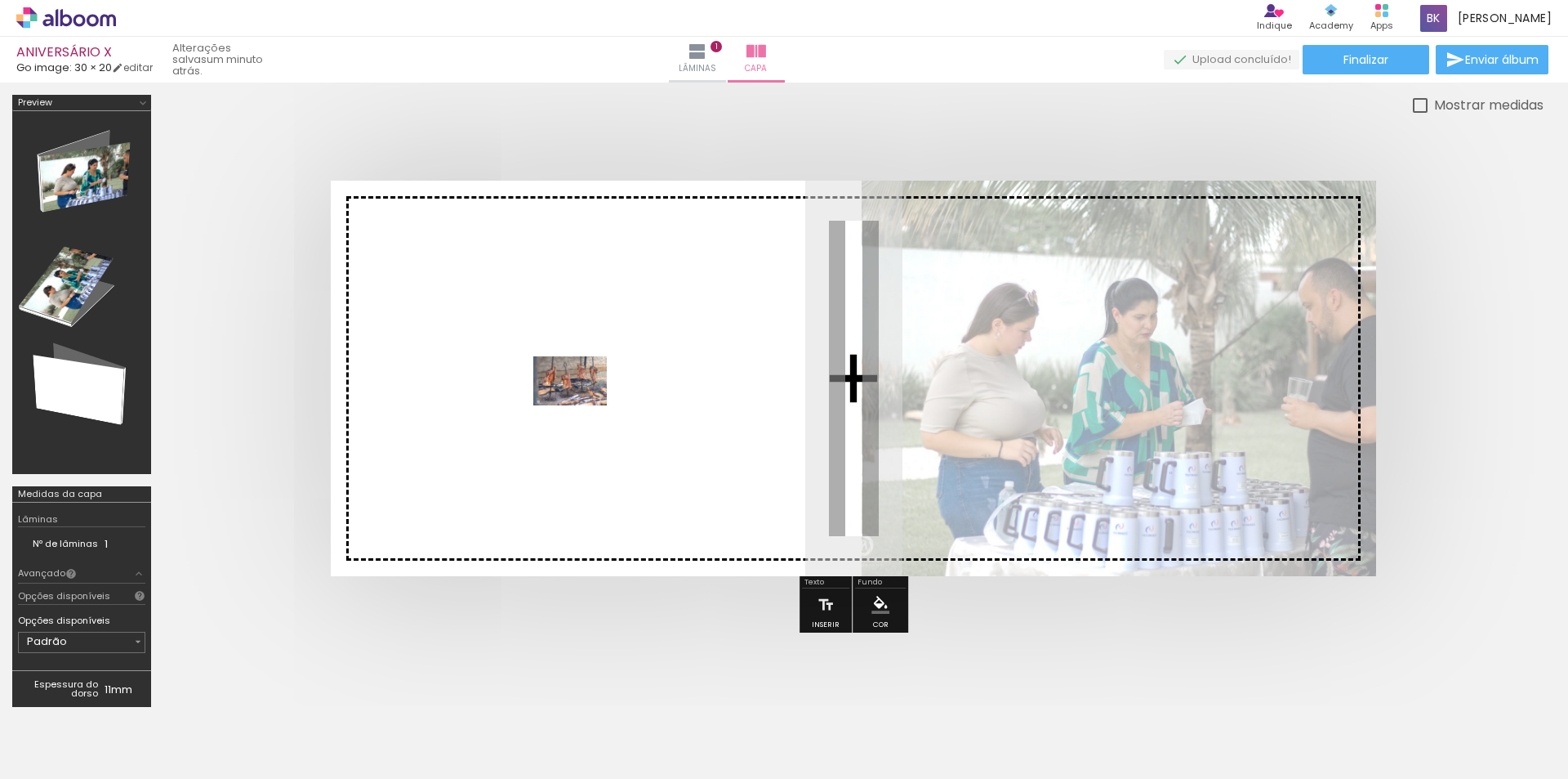
drag, startPoint x: 552, startPoint y: 735, endPoint x: 583, endPoint y: 405, distance: 331.5
click at [583, 405] on quentale-workspace at bounding box center [784, 389] width 1568 height 779
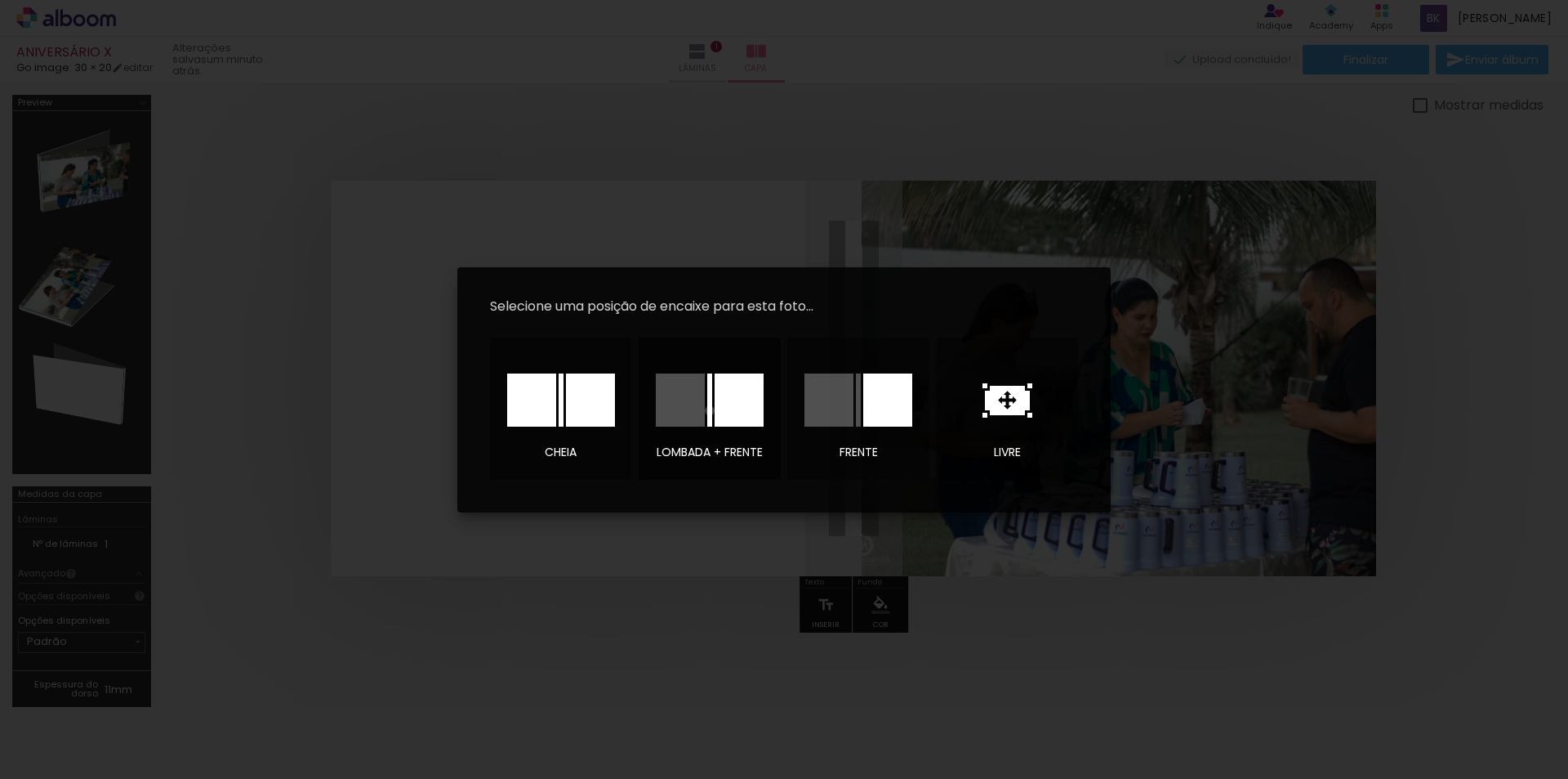
click at [710, 410] on div at bounding box center [710, 400] width 5 height 53
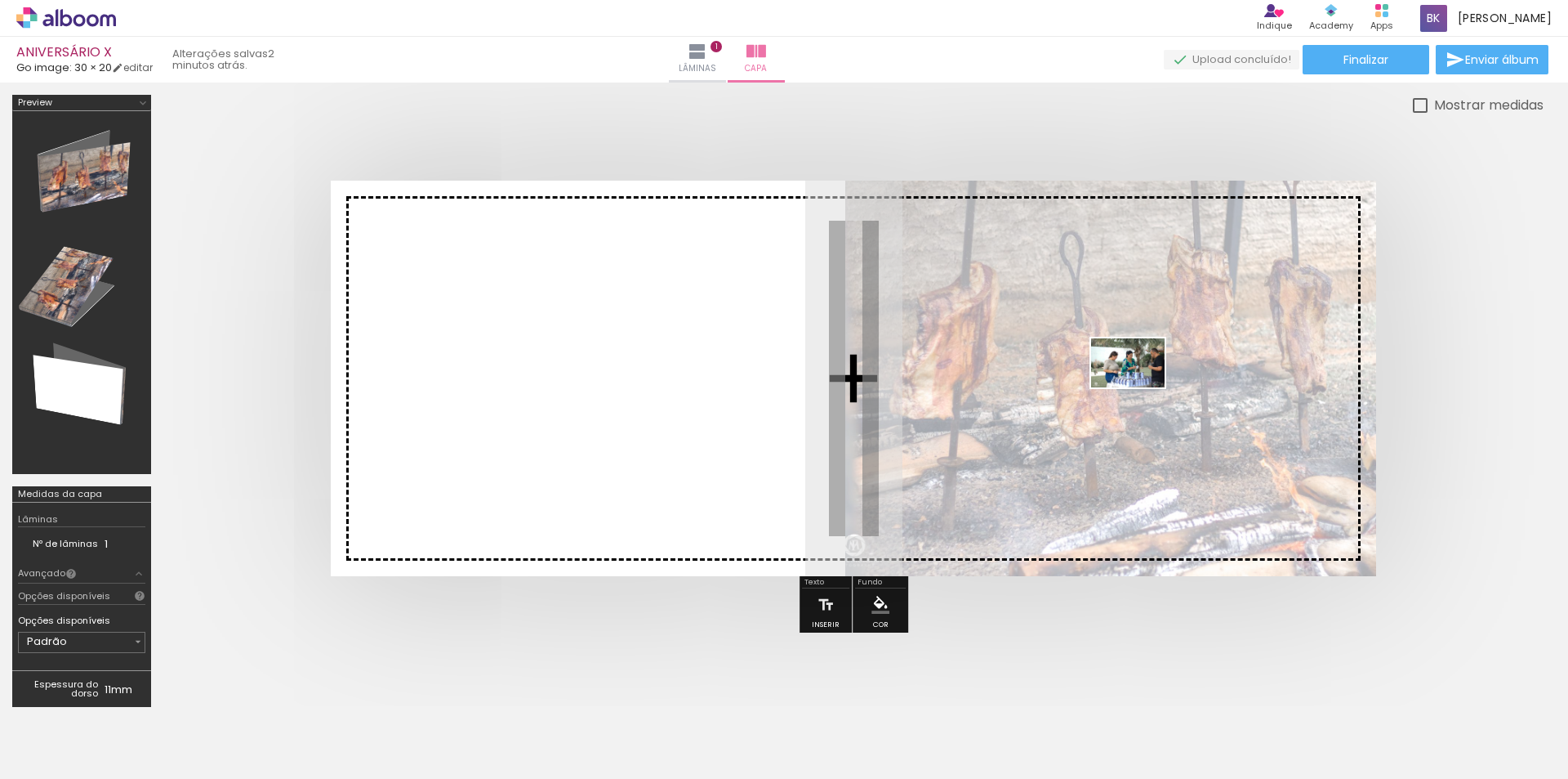
drag, startPoint x: 612, startPoint y: 737, endPoint x: 1141, endPoint y: 387, distance: 634.3
click at [1141, 387] on quentale-workspace at bounding box center [784, 389] width 1568 height 779
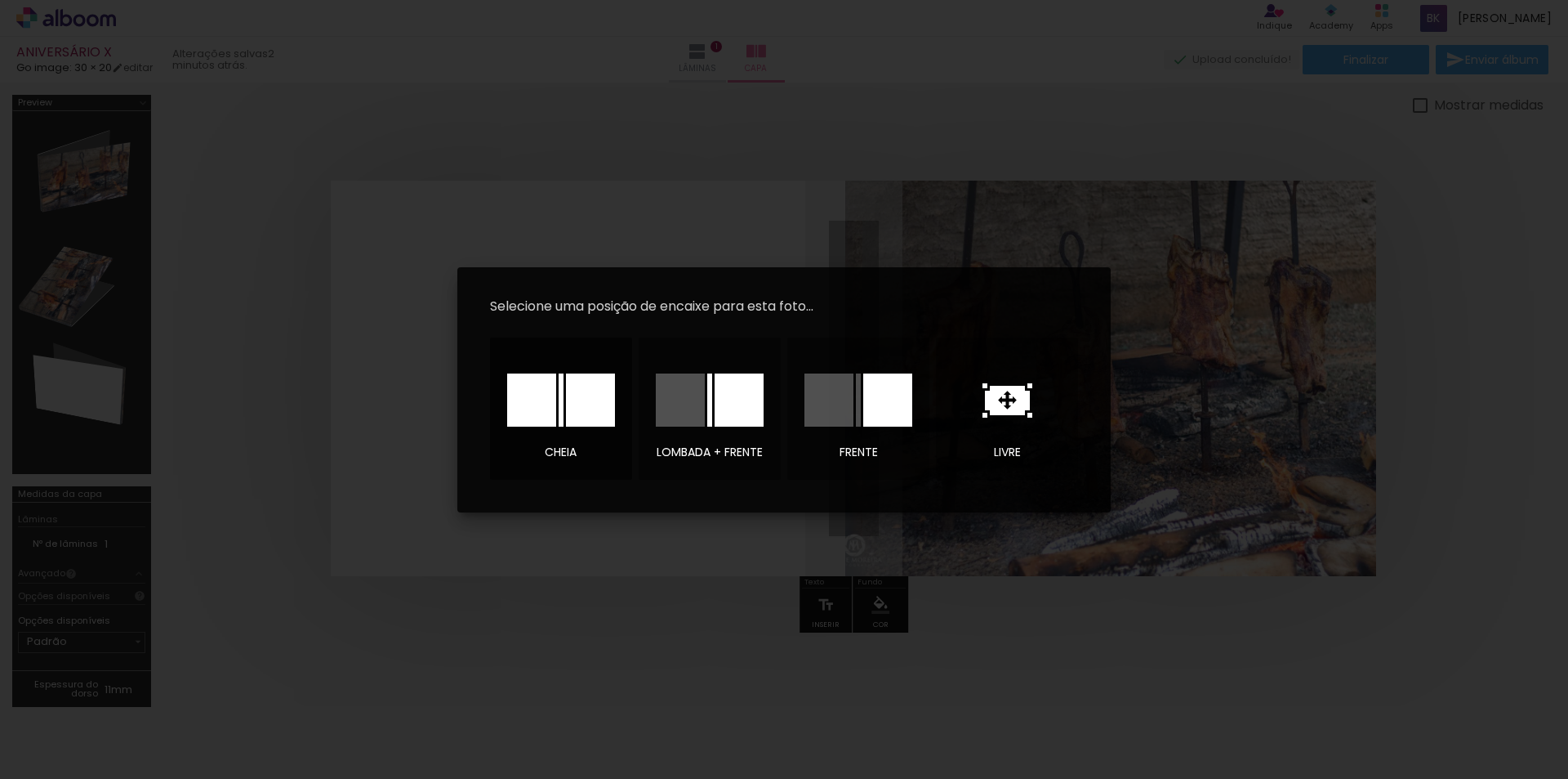
click at [570, 406] on div at bounding box center [590, 400] width 49 height 53
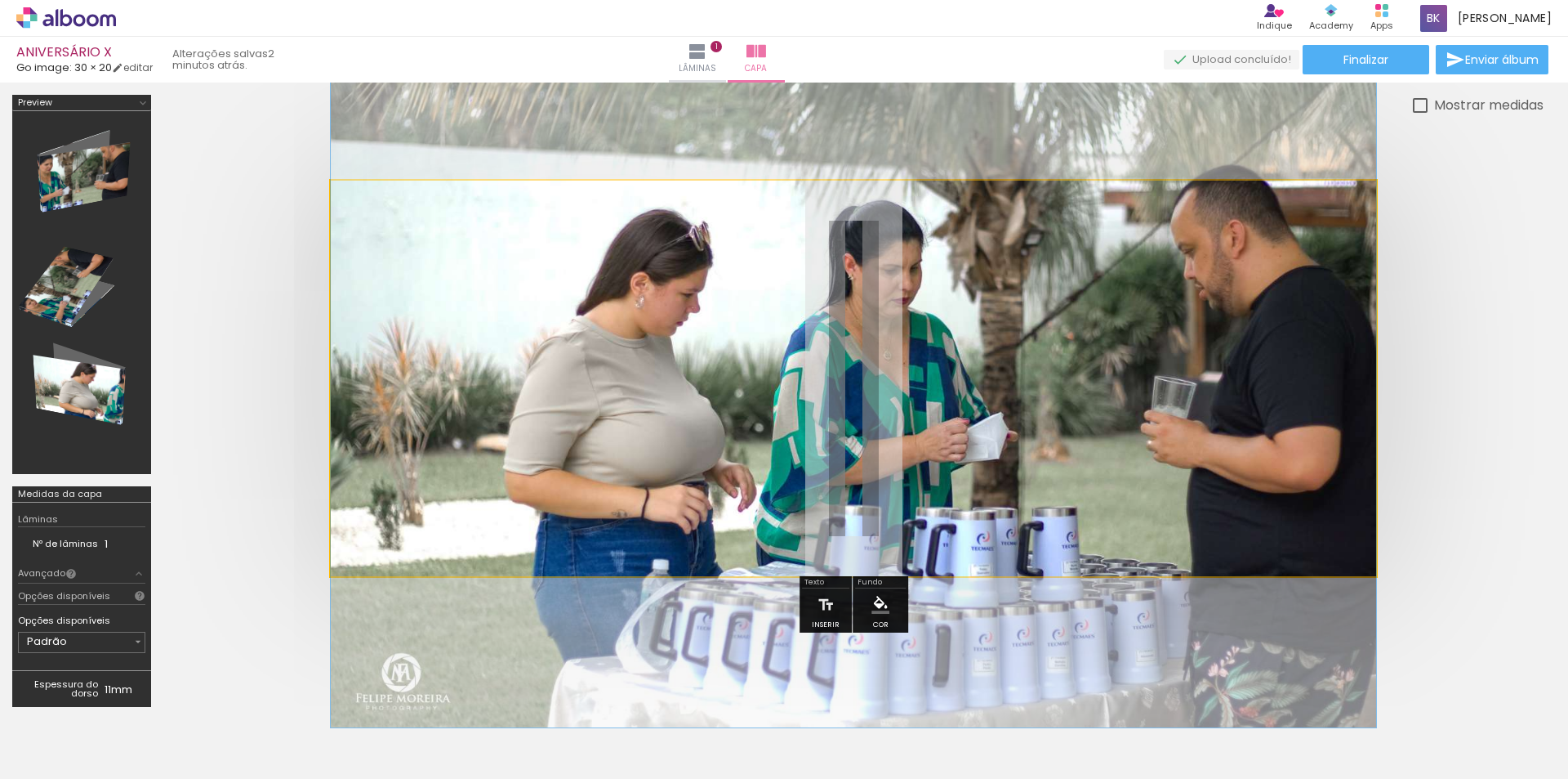
drag, startPoint x: 401, startPoint y: 225, endPoint x: 3, endPoint y: 212, distance: 398.2
type paper-slider "100"
click at [3, 212] on div at bounding box center [784, 407] width 1568 height 648
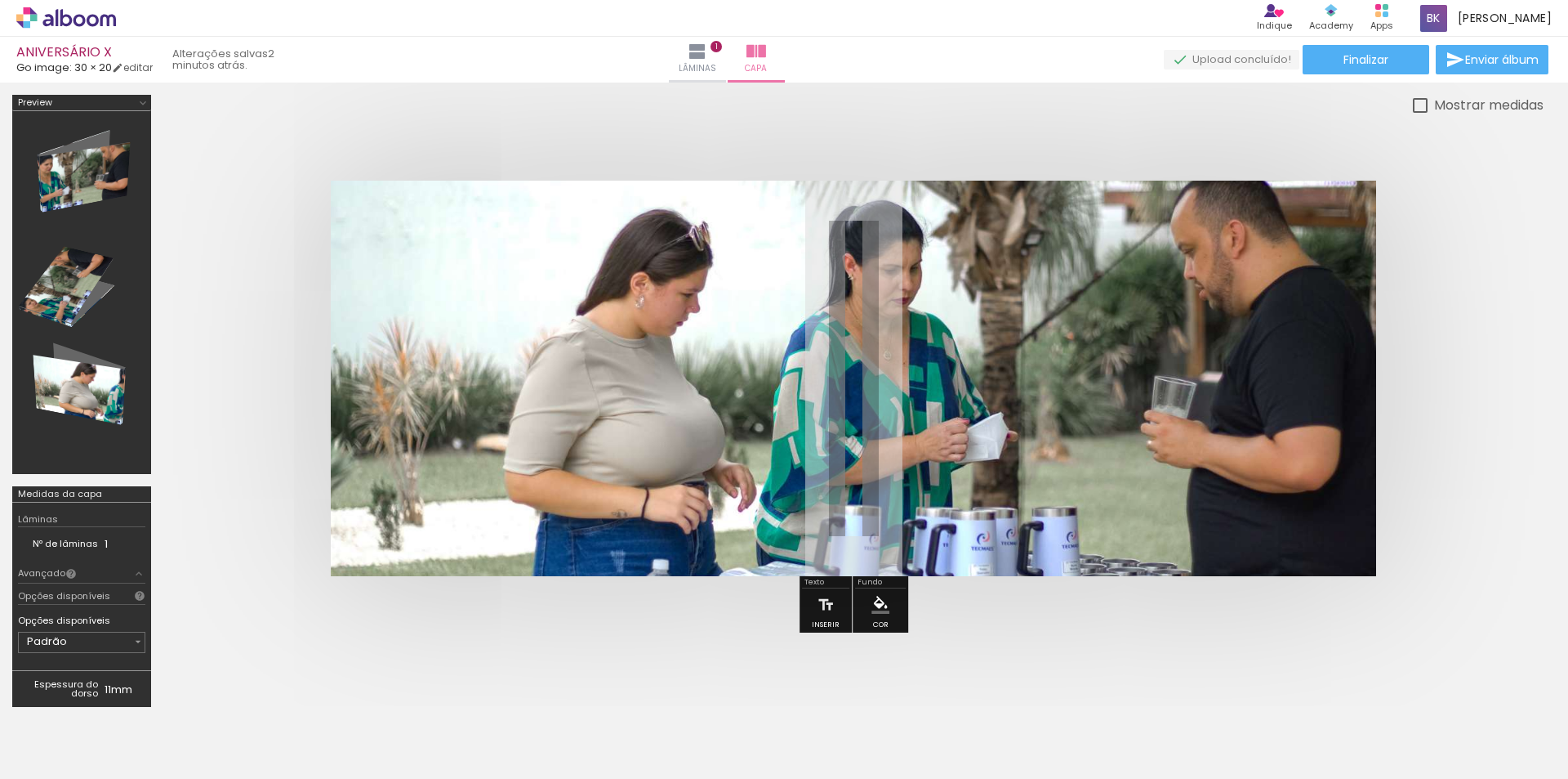
click at [721, 438] on quentale-photo at bounding box center [854, 378] width 1046 height 395
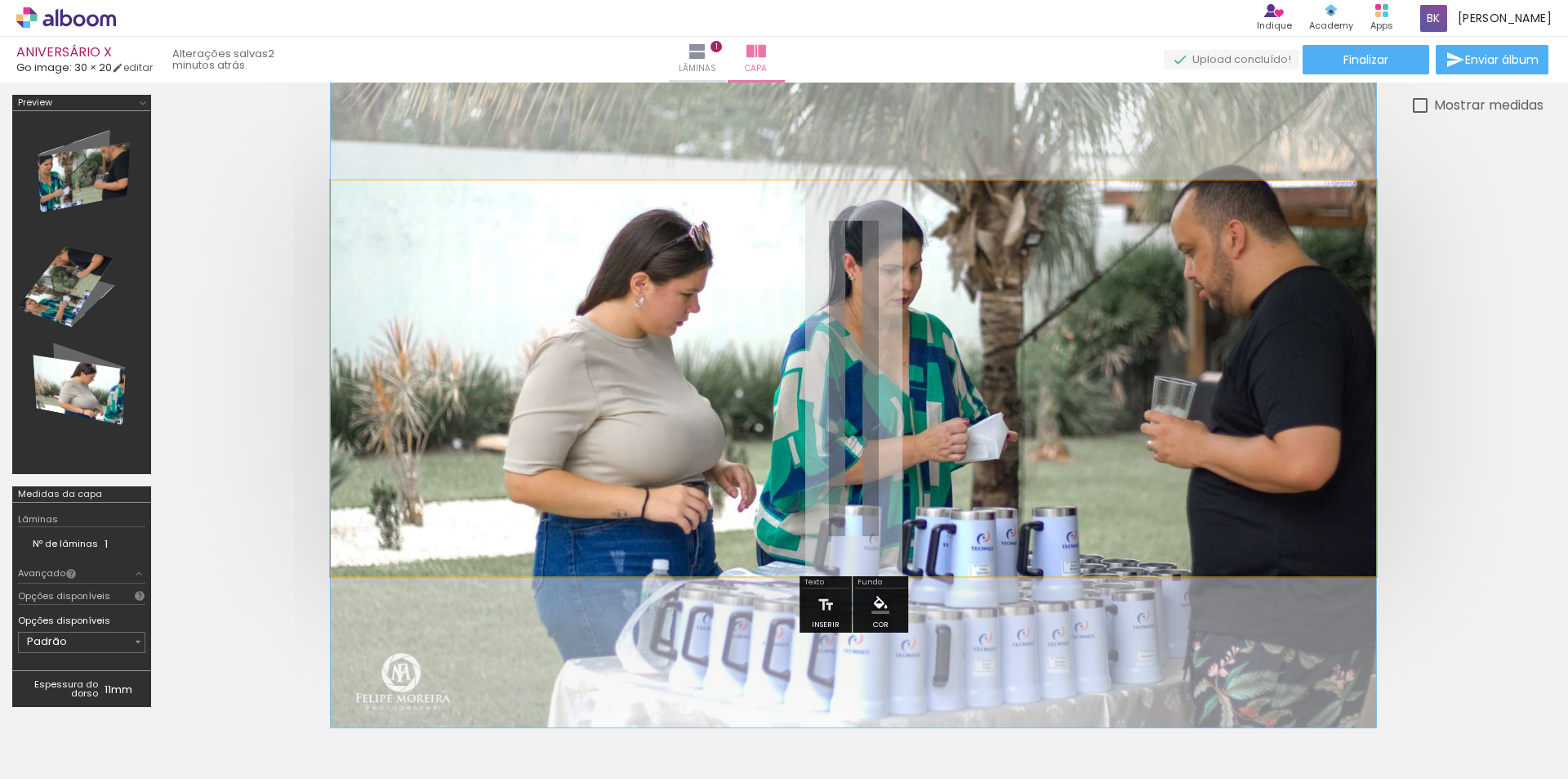
click at [1048, 337] on quentale-photo at bounding box center [854, 378] width 1046 height 395
click at [1106, 371] on quentale-photo at bounding box center [854, 378] width 1046 height 395
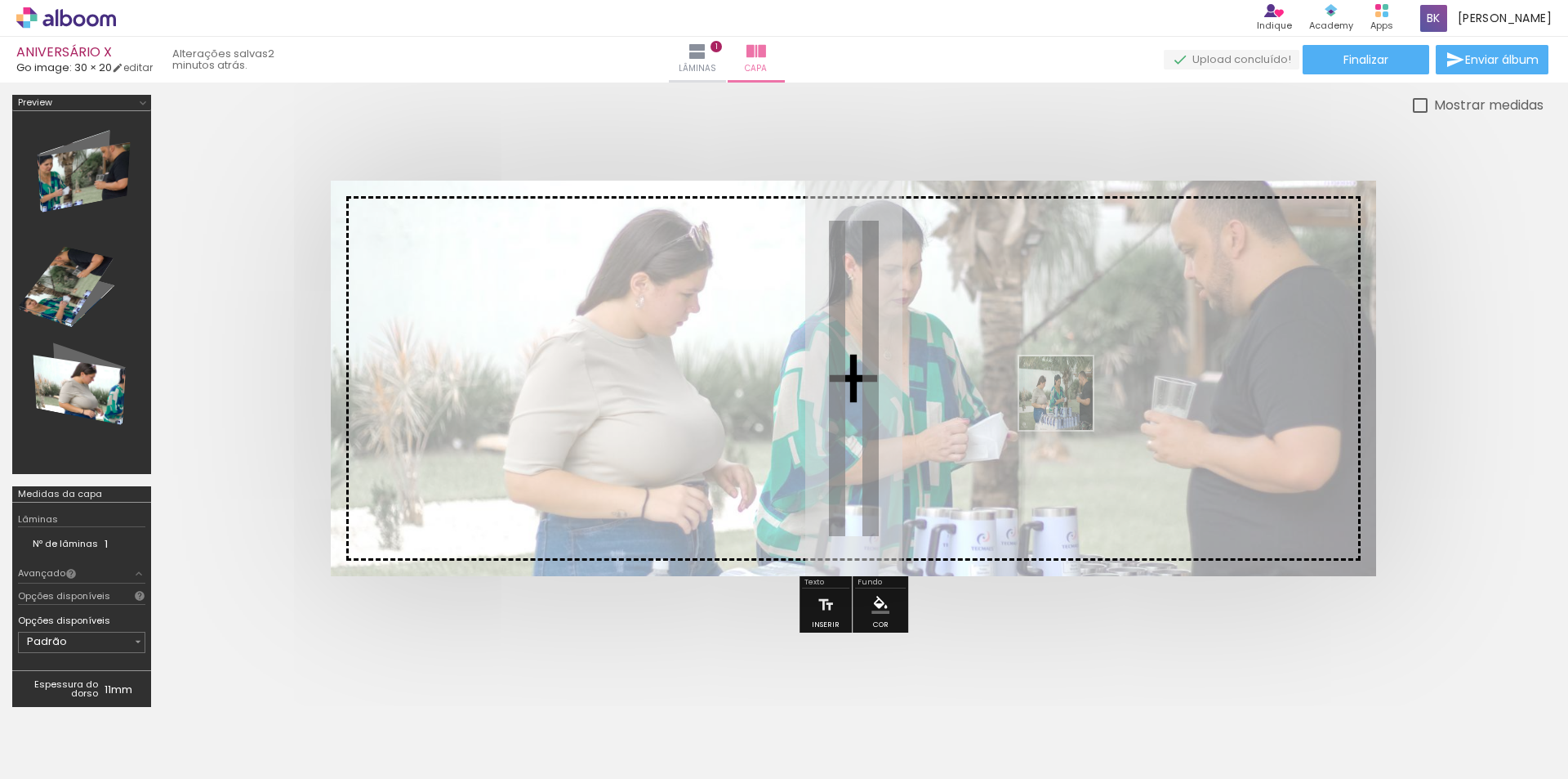
drag, startPoint x: 632, startPoint y: 723, endPoint x: 1070, endPoint y: 401, distance: 543.6
click at [1070, 401] on quentale-workspace at bounding box center [784, 389] width 1568 height 779
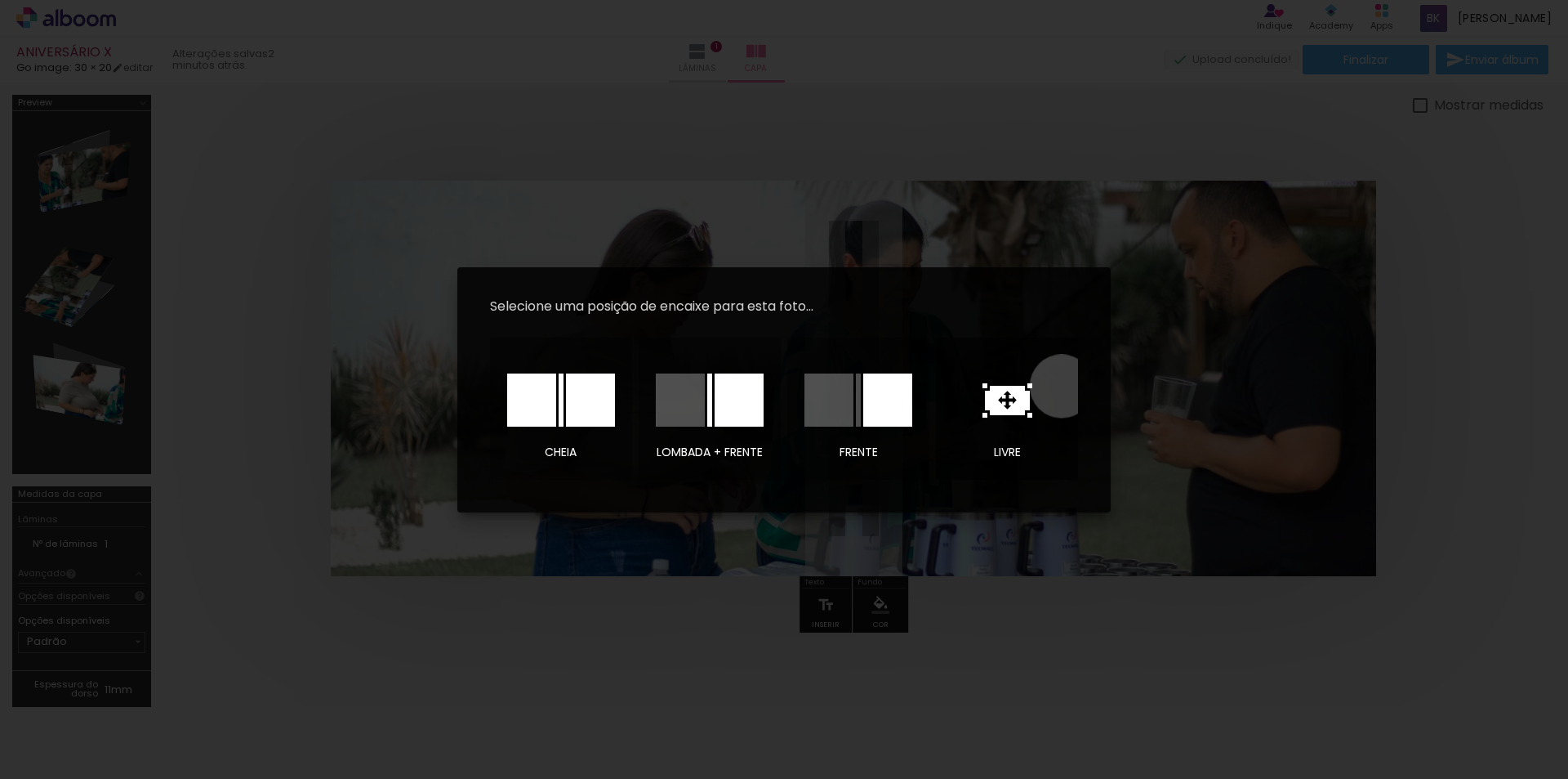
click at [1062, 386] on div at bounding box center [1008, 400] width 114 height 82
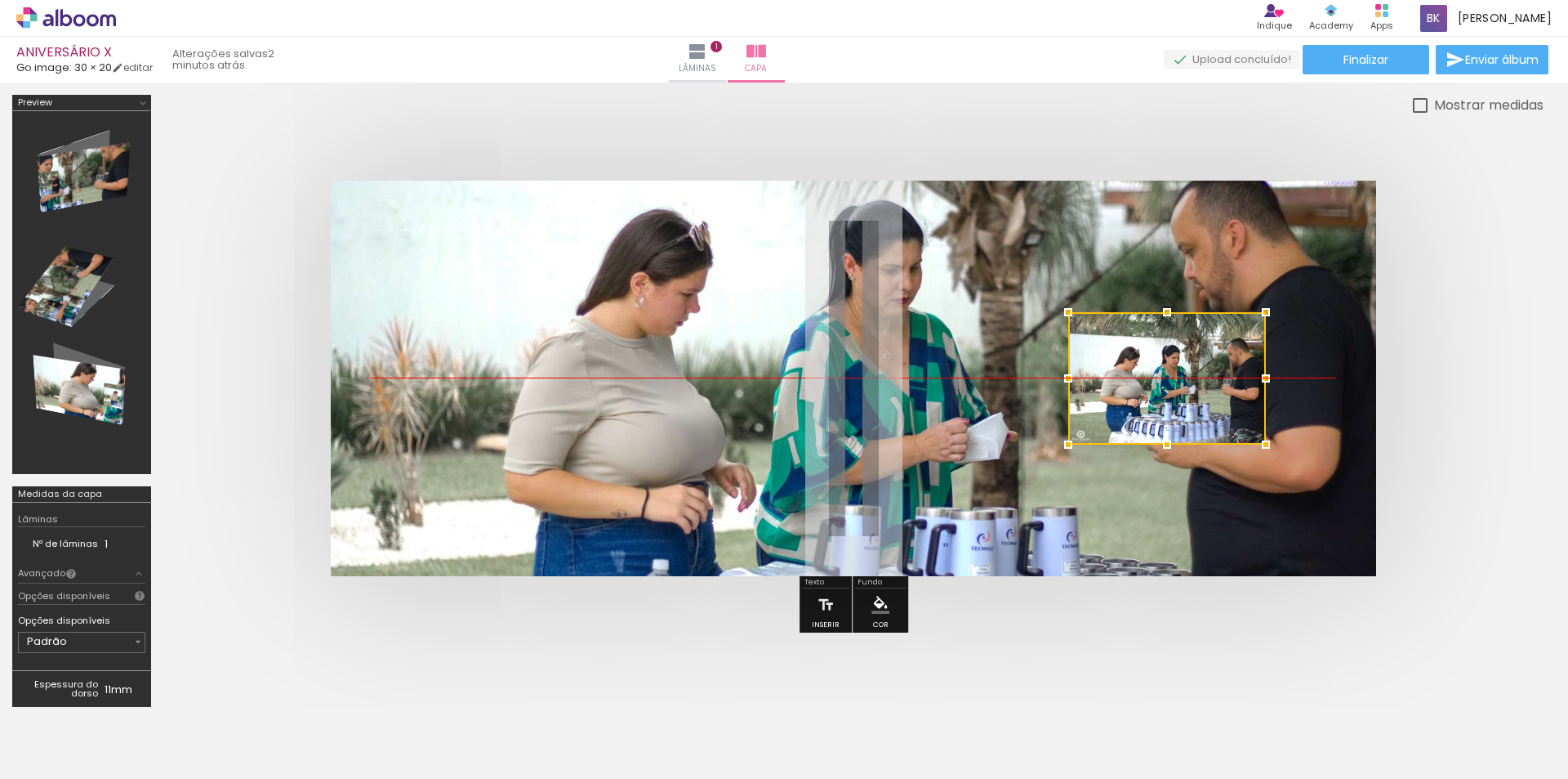
drag, startPoint x: 868, startPoint y: 403, endPoint x: 1183, endPoint y: 401, distance: 315.0
click at [1183, 401] on div at bounding box center [1167, 378] width 198 height 132
click at [959, 433] on quentale-photo at bounding box center [854, 378] width 1046 height 395
click at [1079, 325] on div at bounding box center [1069, 312] width 32 height 32
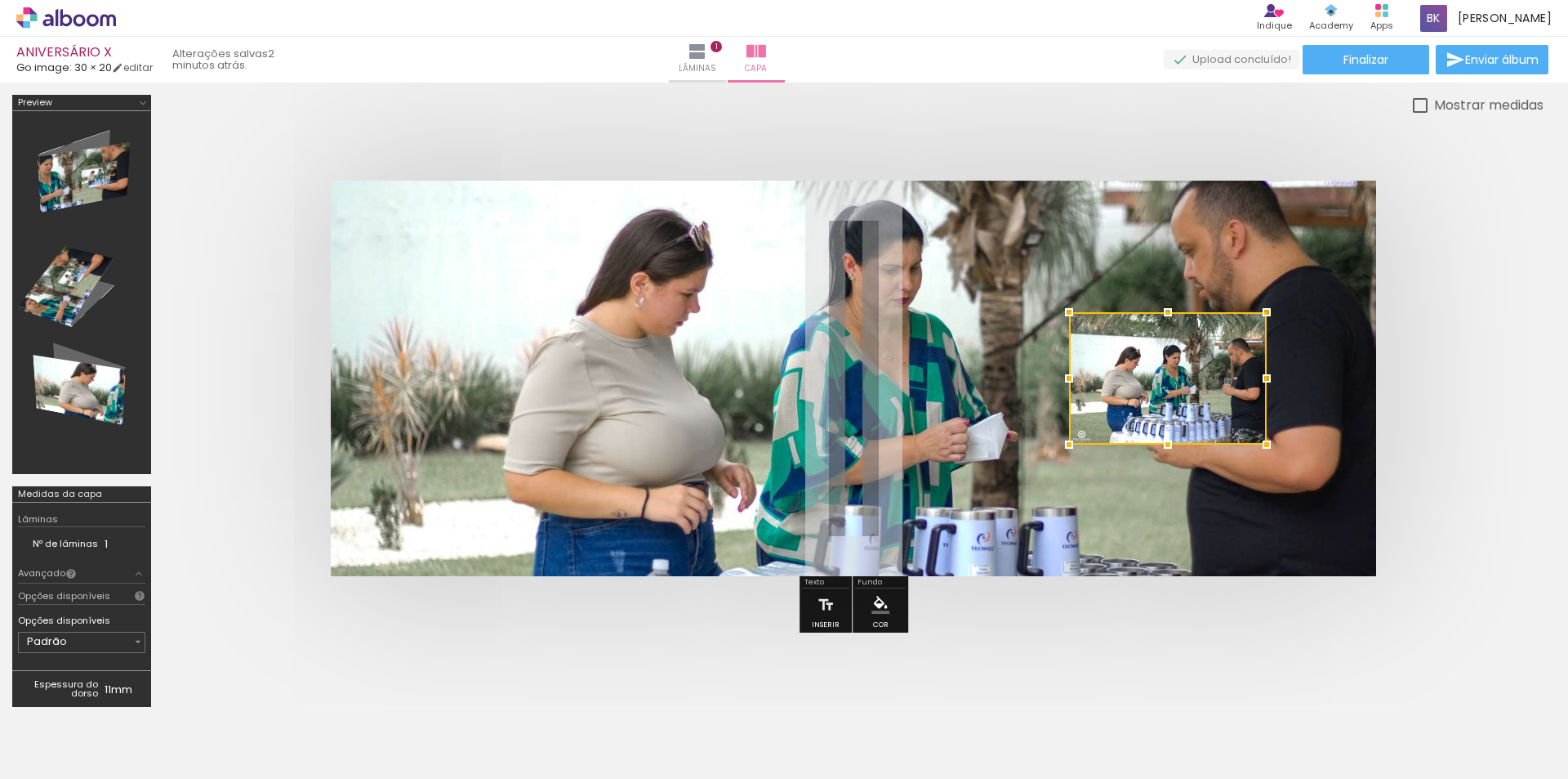
click at [1192, 344] on div at bounding box center [1168, 378] width 198 height 132
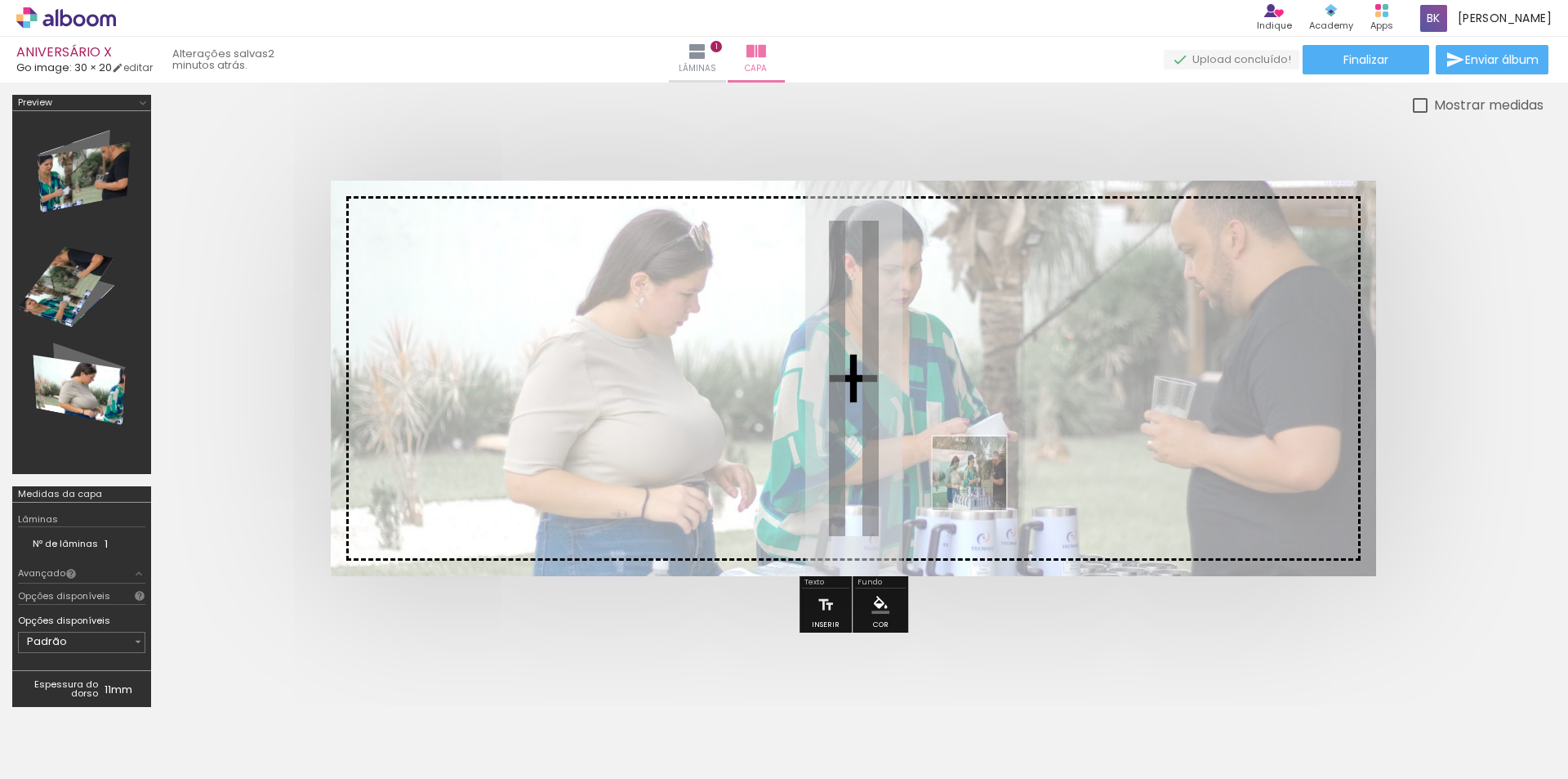
drag, startPoint x: 642, startPoint y: 720, endPoint x: 1037, endPoint y: 447, distance: 480.2
click at [1037, 447] on quentale-workspace at bounding box center [784, 389] width 1568 height 779
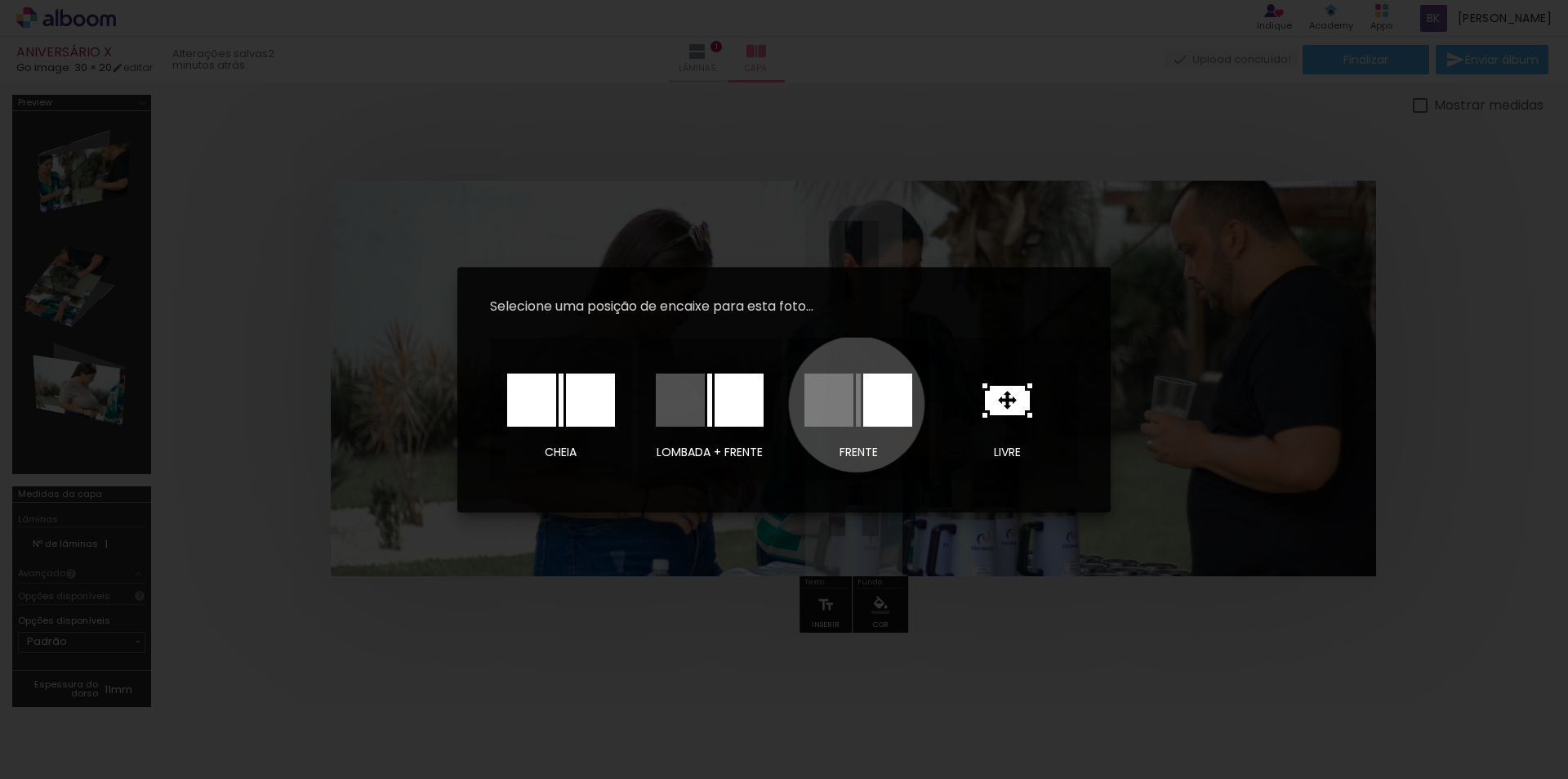
click at [857, 404] on div at bounding box center [859, 400] width 5 height 53
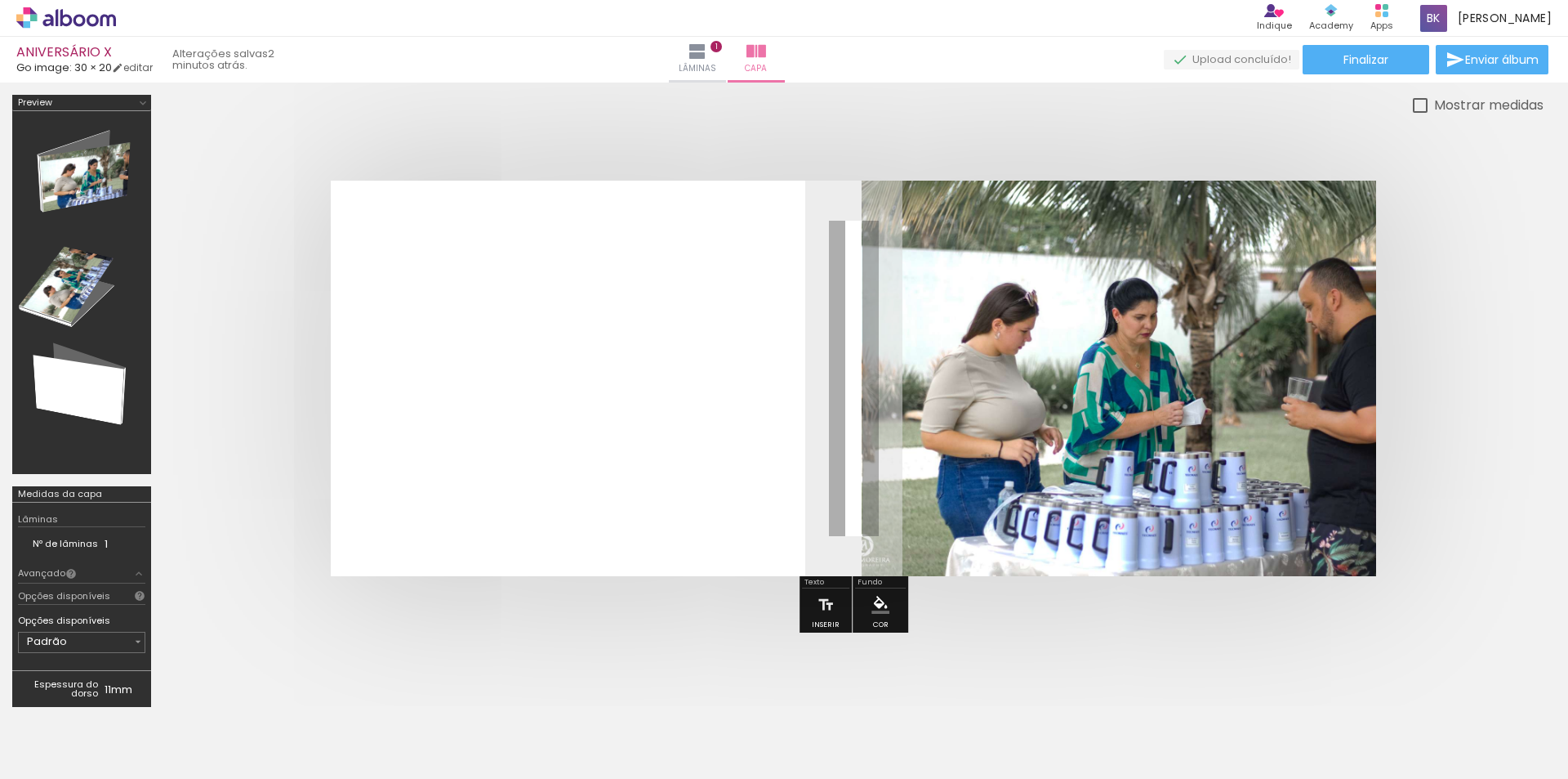
click at [561, 602] on div at bounding box center [854, 378] width 1380 height 526
drag, startPoint x: 306, startPoint y: 596, endPoint x: 308, endPoint y: 611, distance: 15.1
click at [308, 611] on div at bounding box center [854, 378] width 1380 height 526
click at [766, 51] on iron-icon at bounding box center [756, 51] width 20 height 20
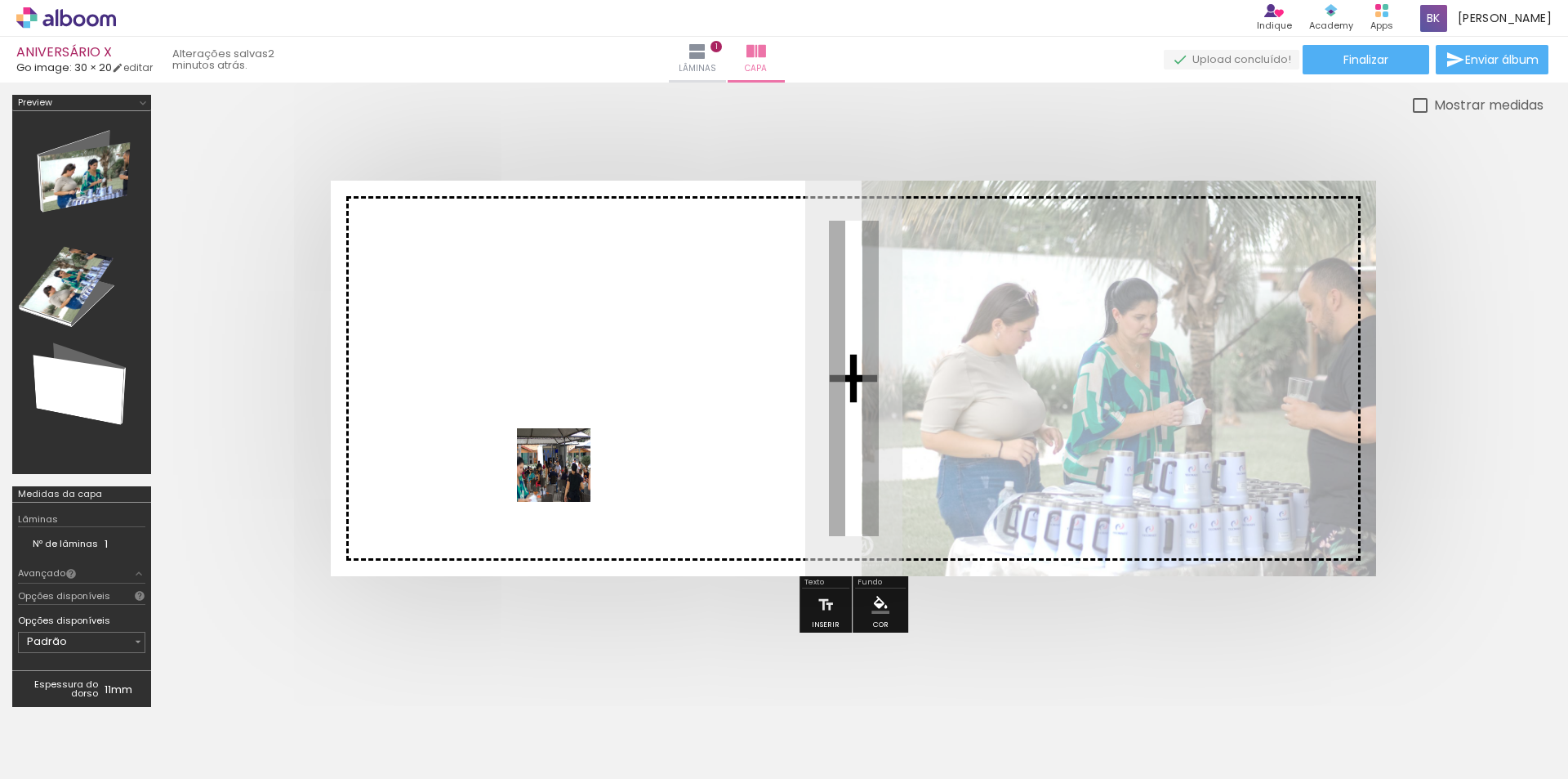
drag, startPoint x: 350, startPoint y: 731, endPoint x: 625, endPoint y: 363, distance: 459.4
click at [625, 363] on quentale-workspace at bounding box center [784, 389] width 1568 height 779
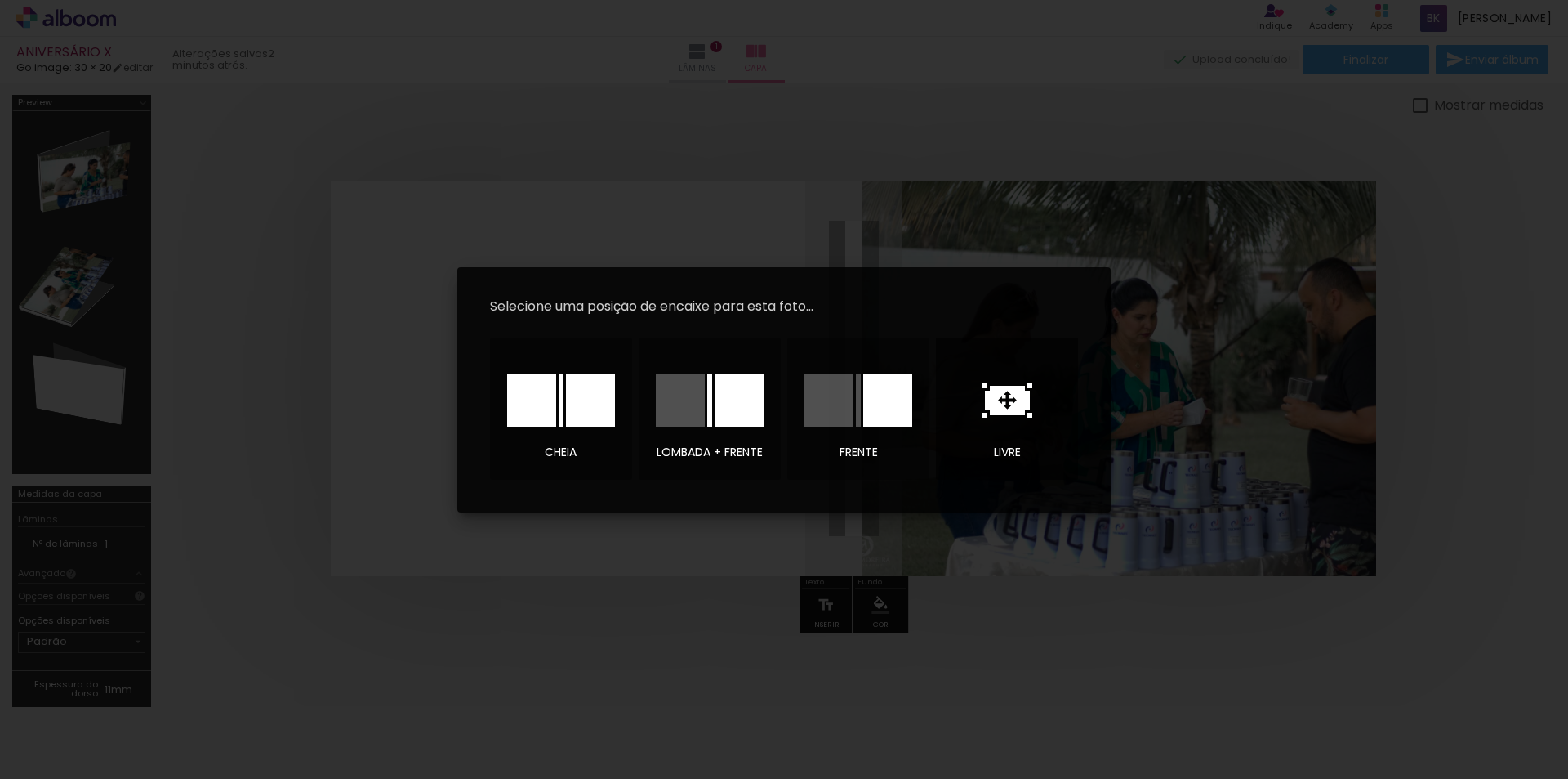
click at [1010, 386] on icon at bounding box center [1008, 400] width 45 height 29
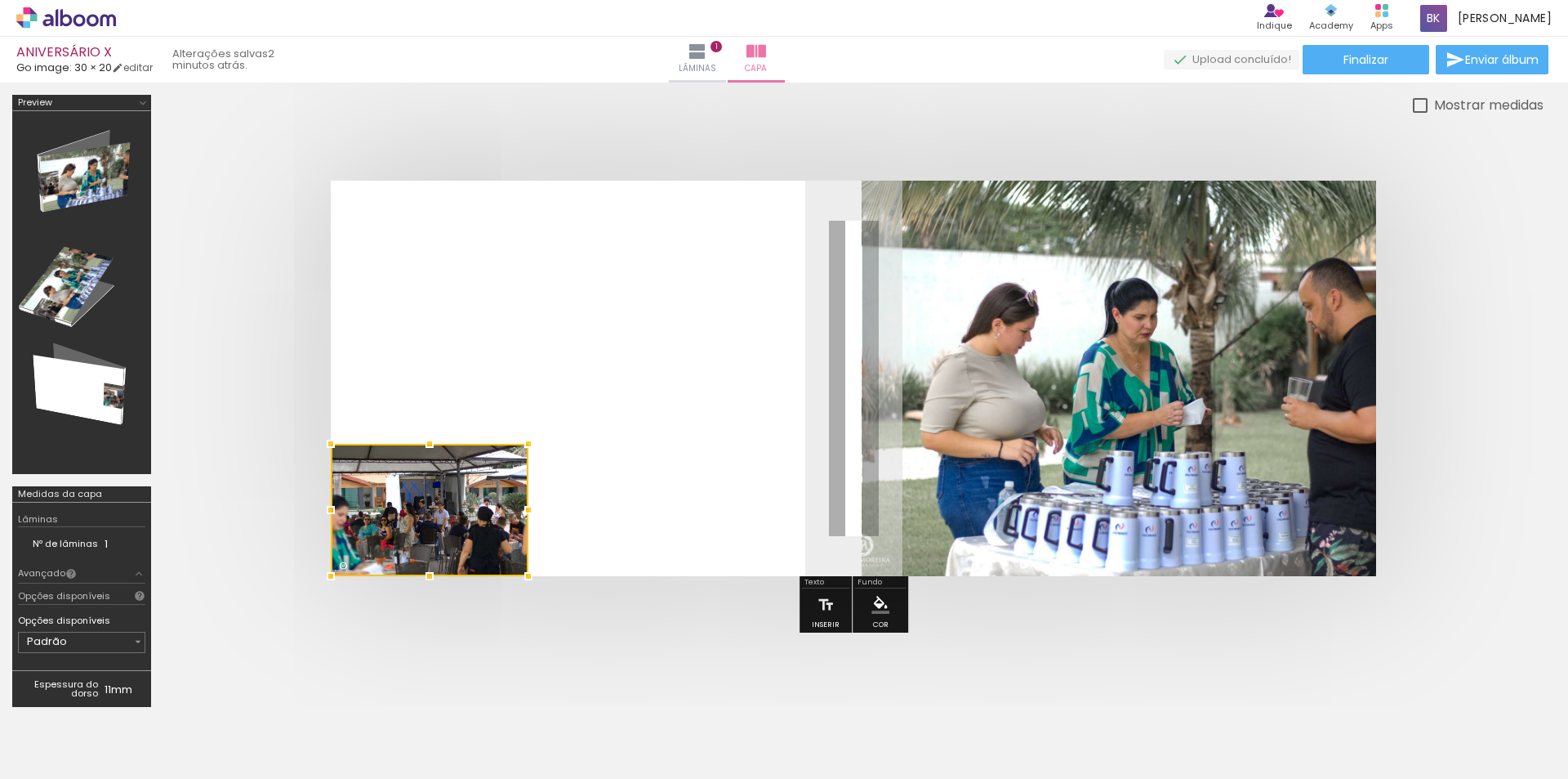
drag, startPoint x: 904, startPoint y: 397, endPoint x: 417, endPoint y: 570, distance: 516.8
click at [417, 570] on div at bounding box center [430, 509] width 198 height 132
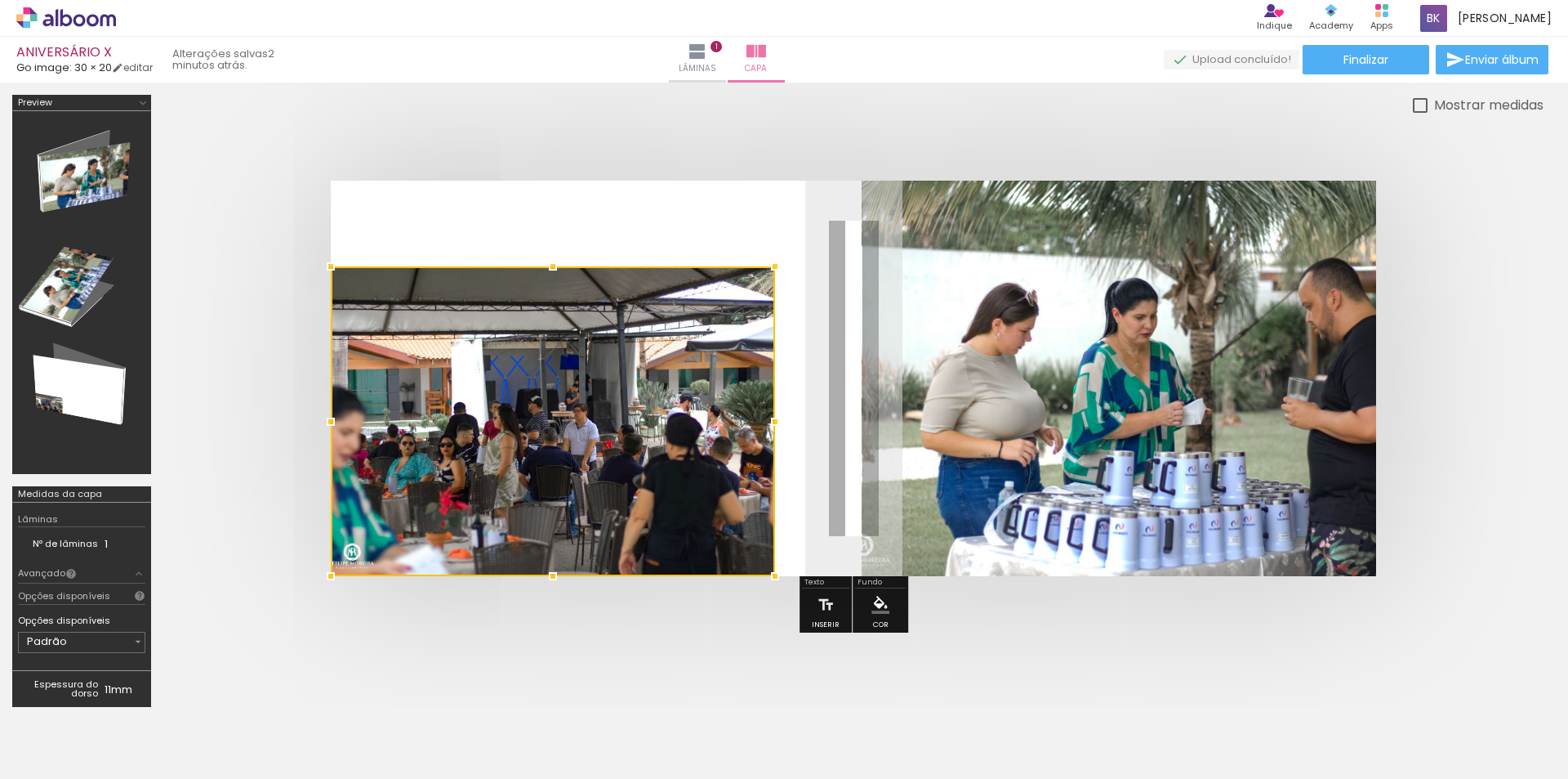
drag, startPoint x: 531, startPoint y: 441, endPoint x: 815, endPoint y: 201, distance: 371.8
click at [817, 201] on album-spread at bounding box center [854, 378] width 1046 height 395
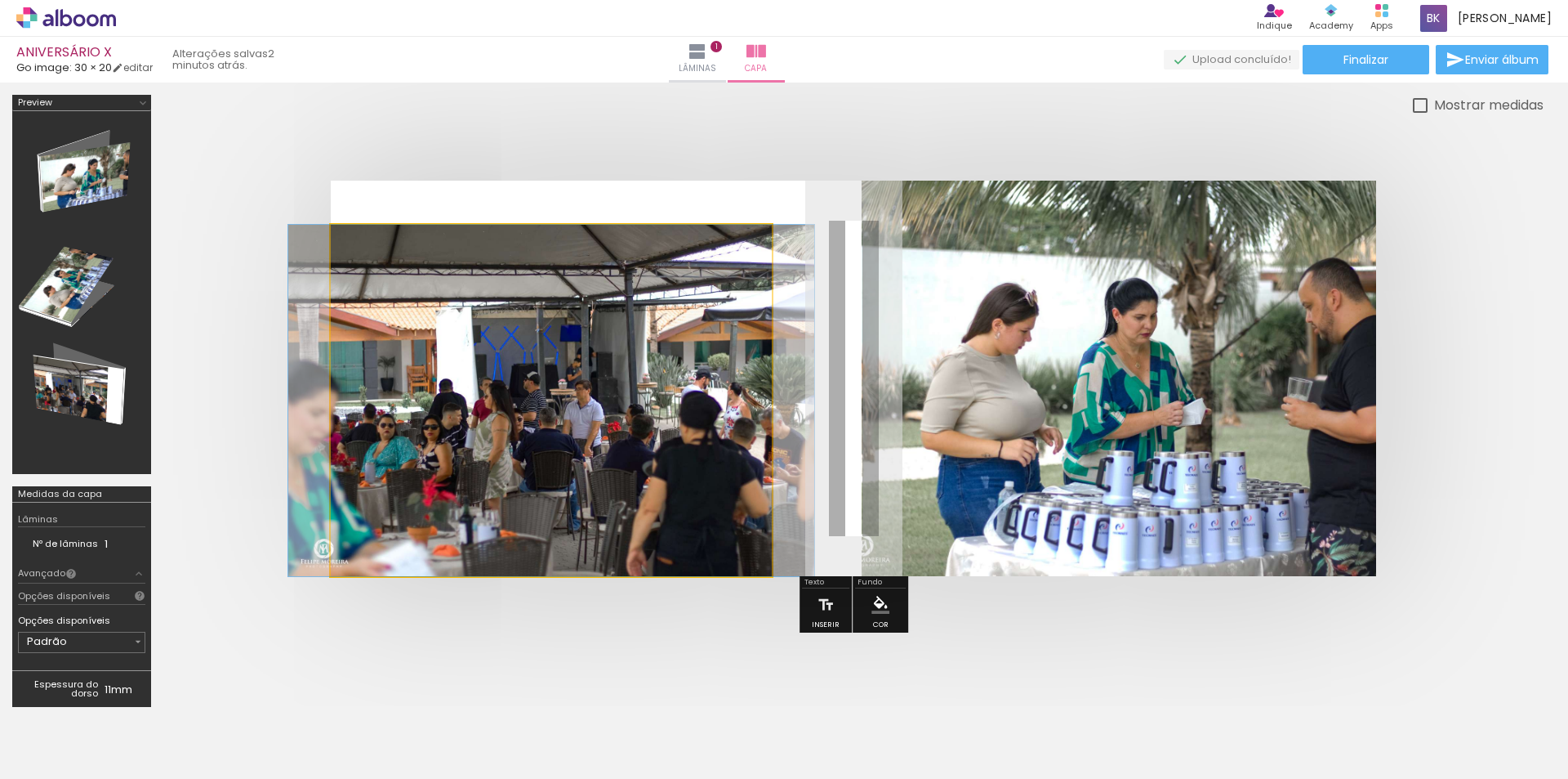
click at [557, 238] on quentale-photo at bounding box center [551, 400] width 441 height 352
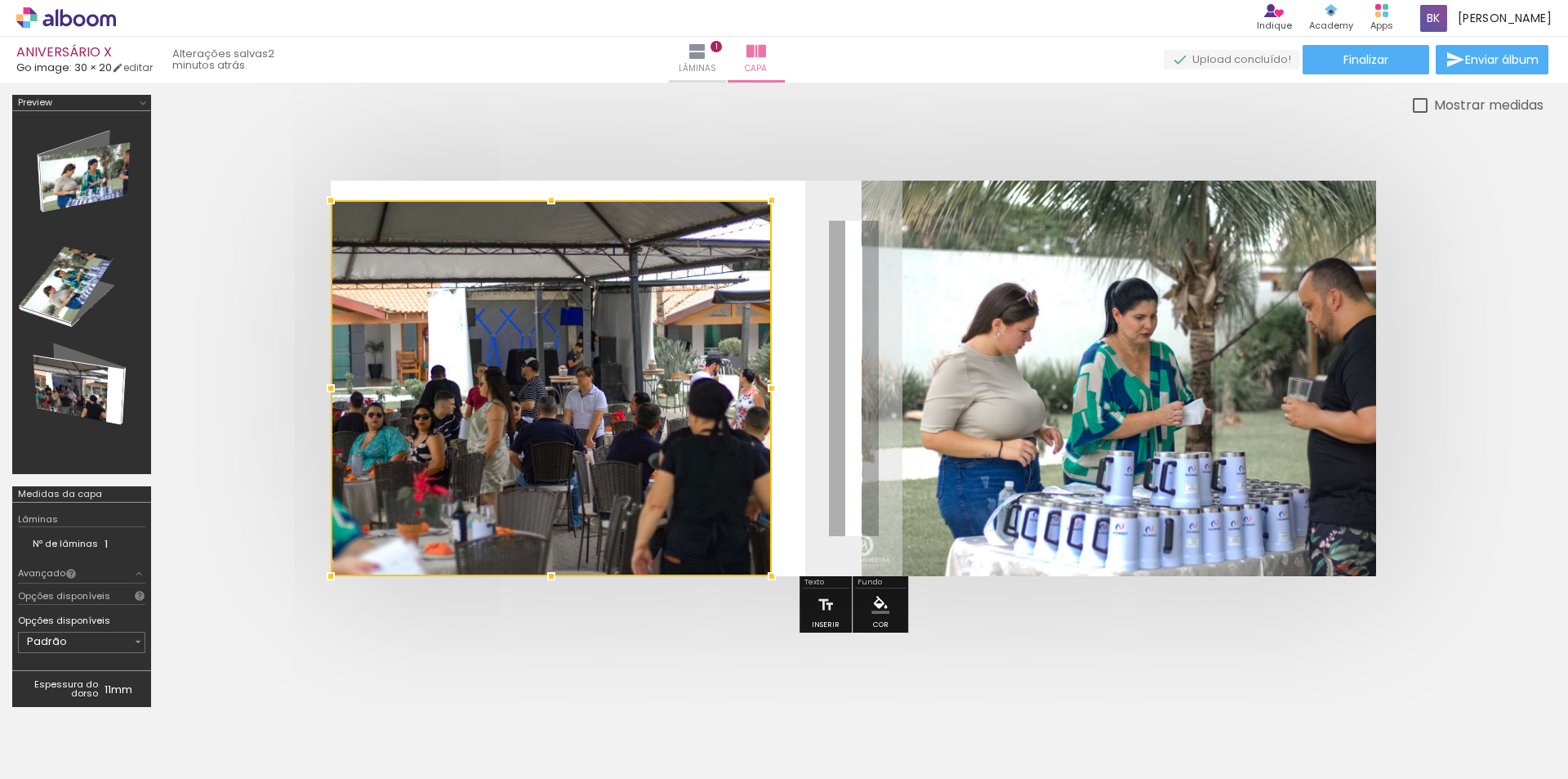
drag, startPoint x: 550, startPoint y: 224, endPoint x: 751, endPoint y: 142, distance: 217.1
click at [751, 142] on div at bounding box center [854, 378] width 1380 height 526
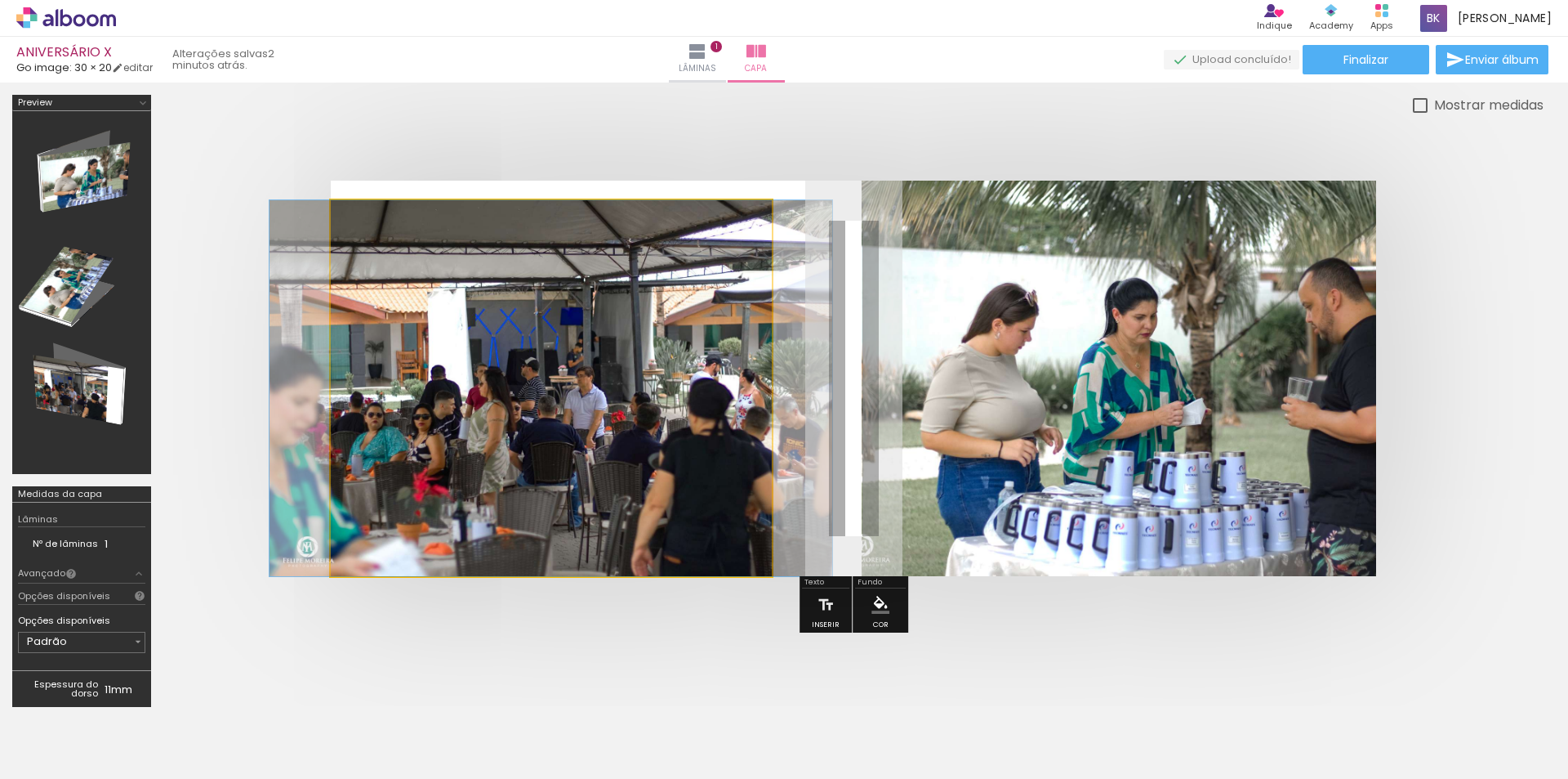
click at [735, 227] on quentale-photo at bounding box center [551, 388] width 441 height 375
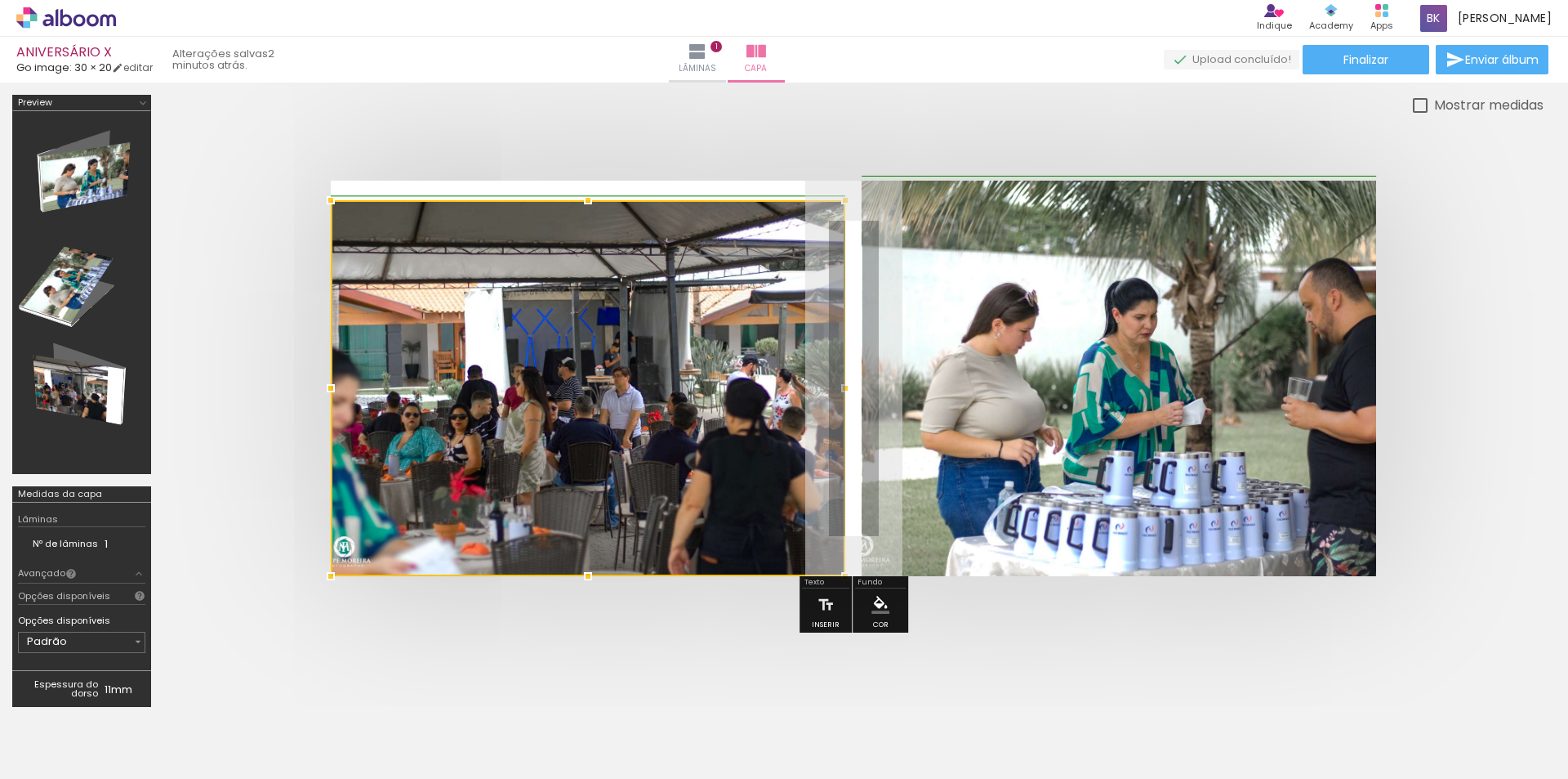
drag, startPoint x: 775, startPoint y: 387, endPoint x: 847, endPoint y: 374, distance: 73.2
click at [847, 374] on div at bounding box center [845, 388] width 32 height 32
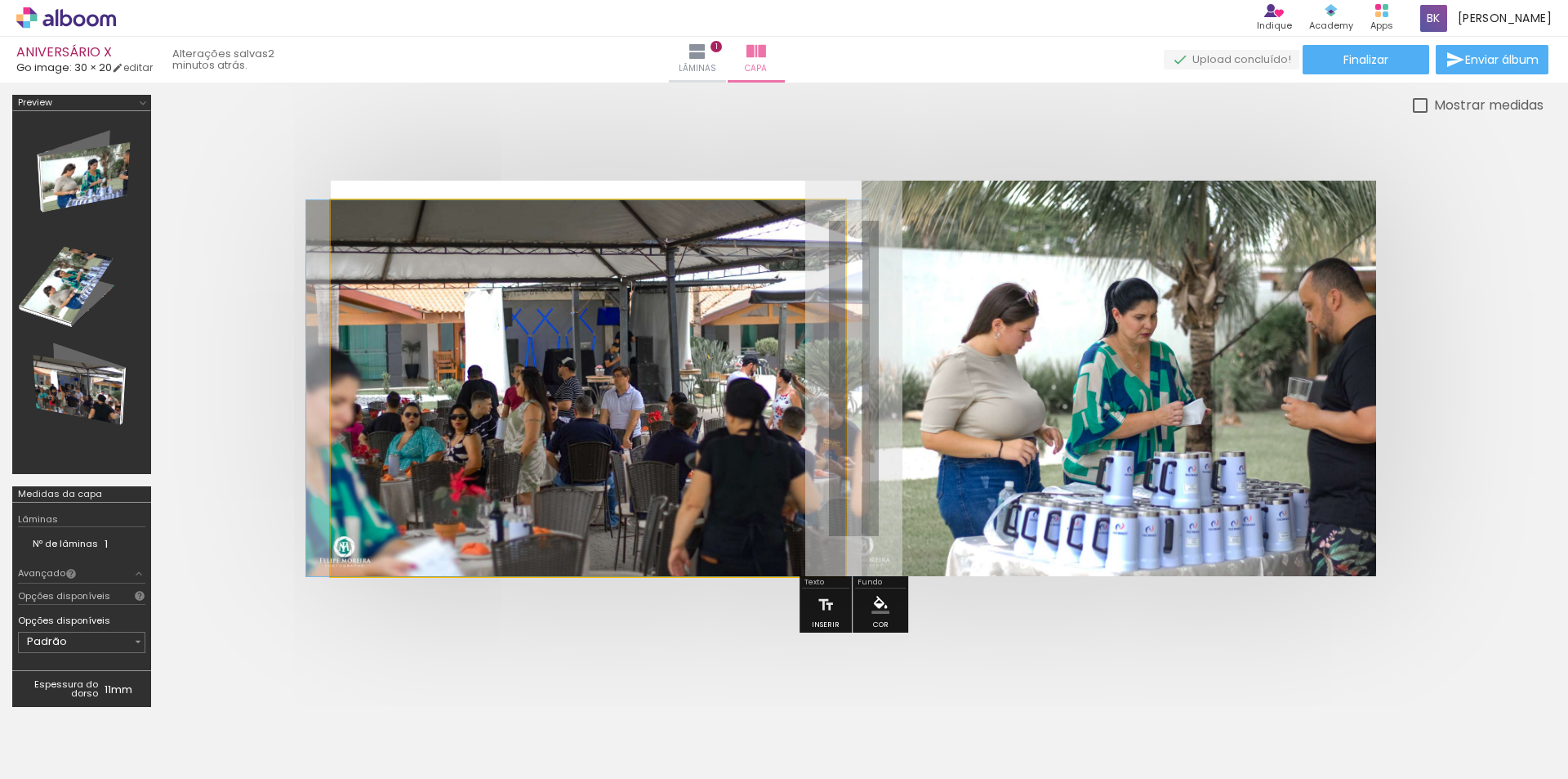
click at [794, 202] on quentale-photo at bounding box center [588, 388] width 514 height 375
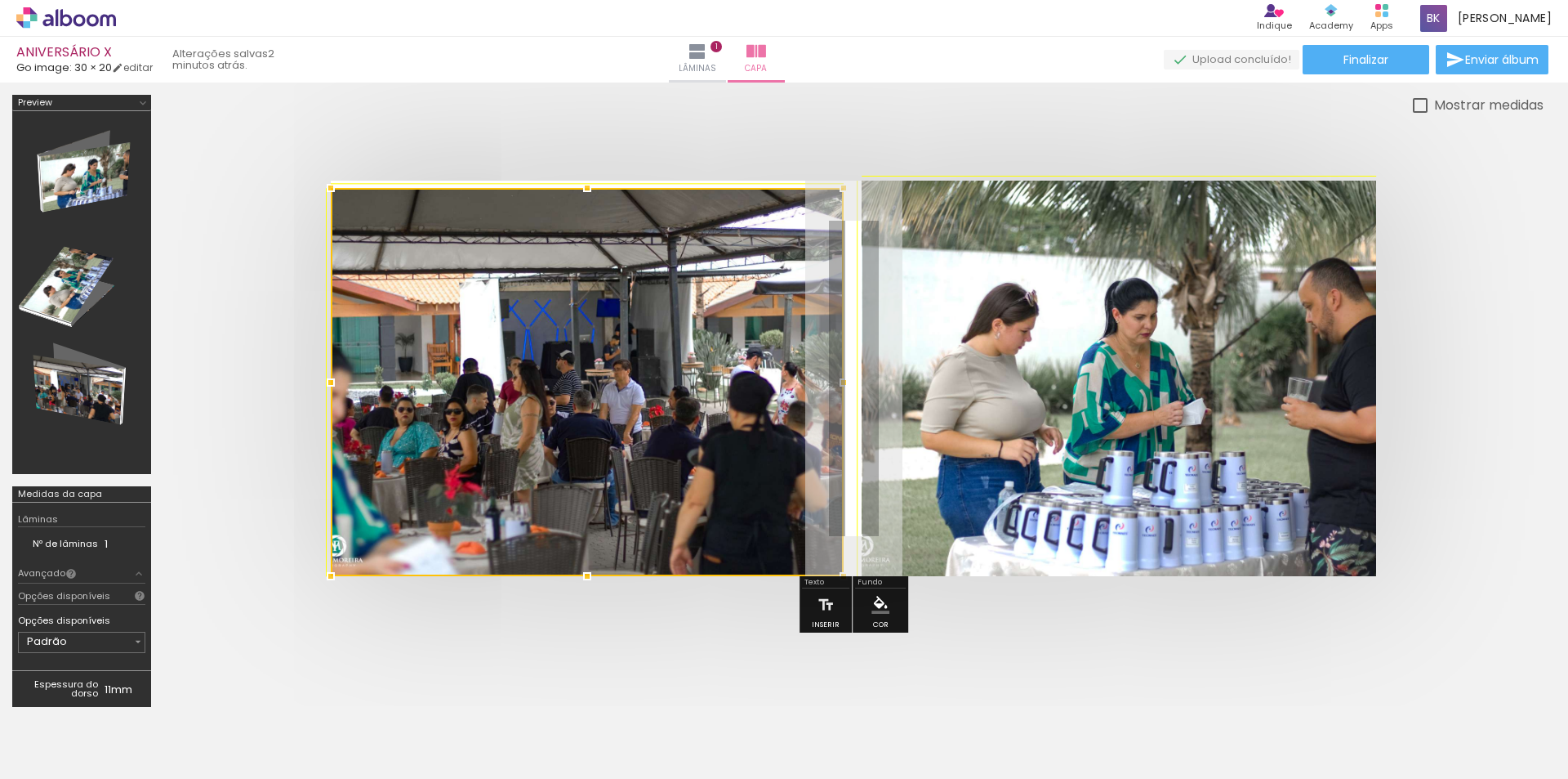
drag, startPoint x: 844, startPoint y: 193, endPoint x: 842, endPoint y: 165, distance: 28.1
click at [842, 165] on div at bounding box center [854, 378] width 1380 height 526
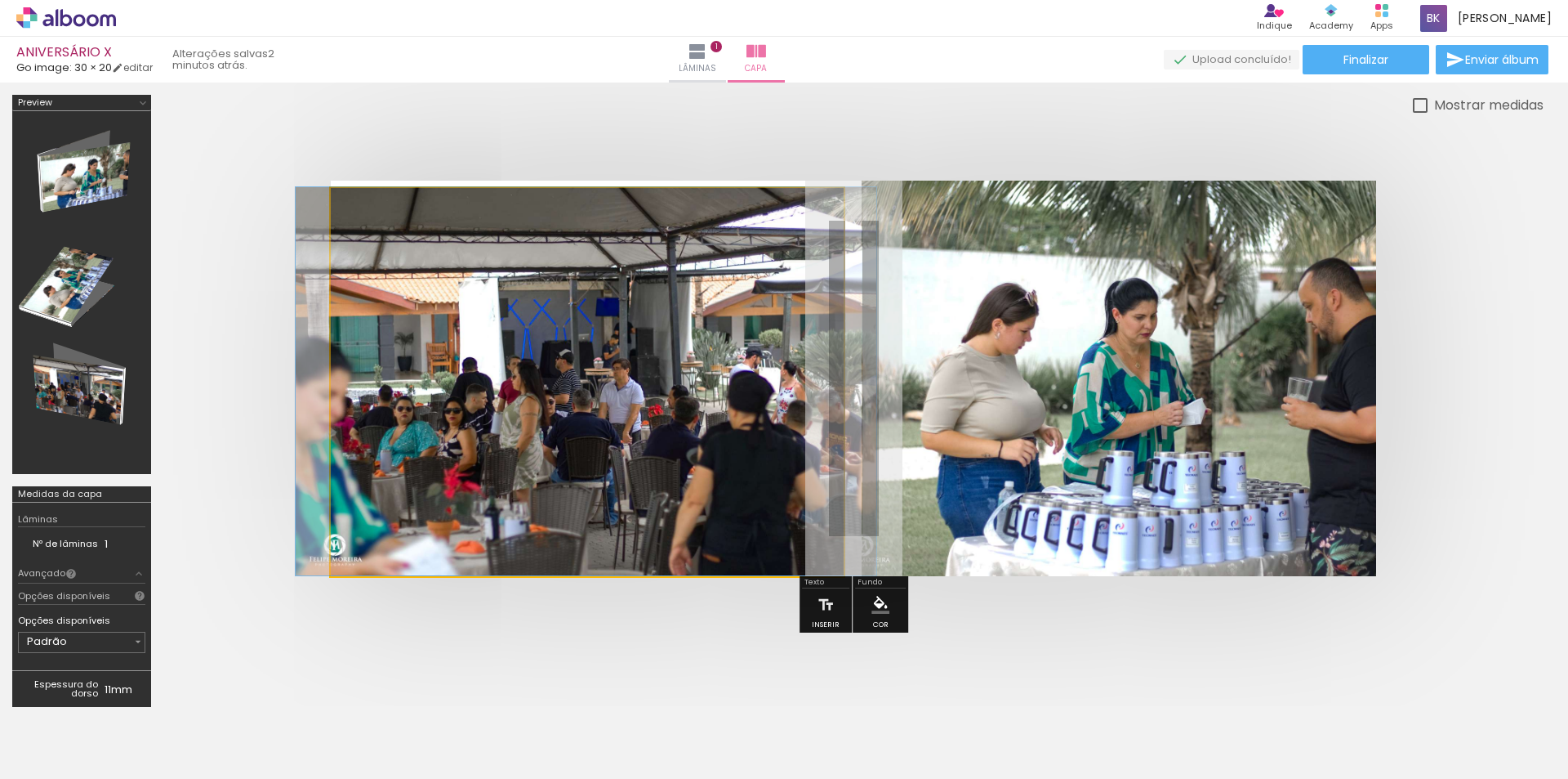
drag, startPoint x: 584, startPoint y: 335, endPoint x: 583, endPoint y: 287, distance: 48.0
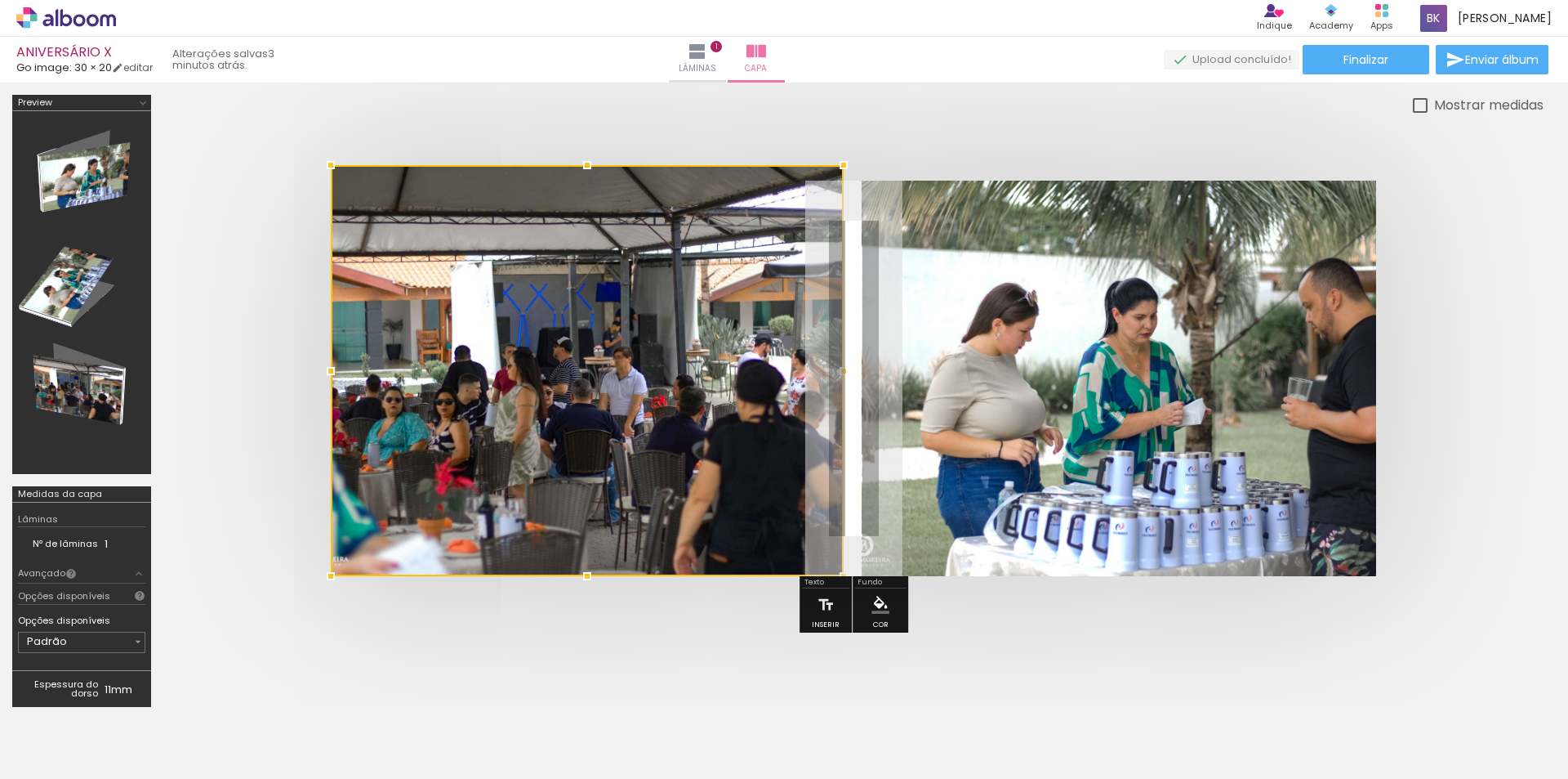
drag, startPoint x: 585, startPoint y: 188, endPoint x: 597, endPoint y: 150, distance: 39.8
click at [597, 150] on div at bounding box center [587, 165] width 32 height 32
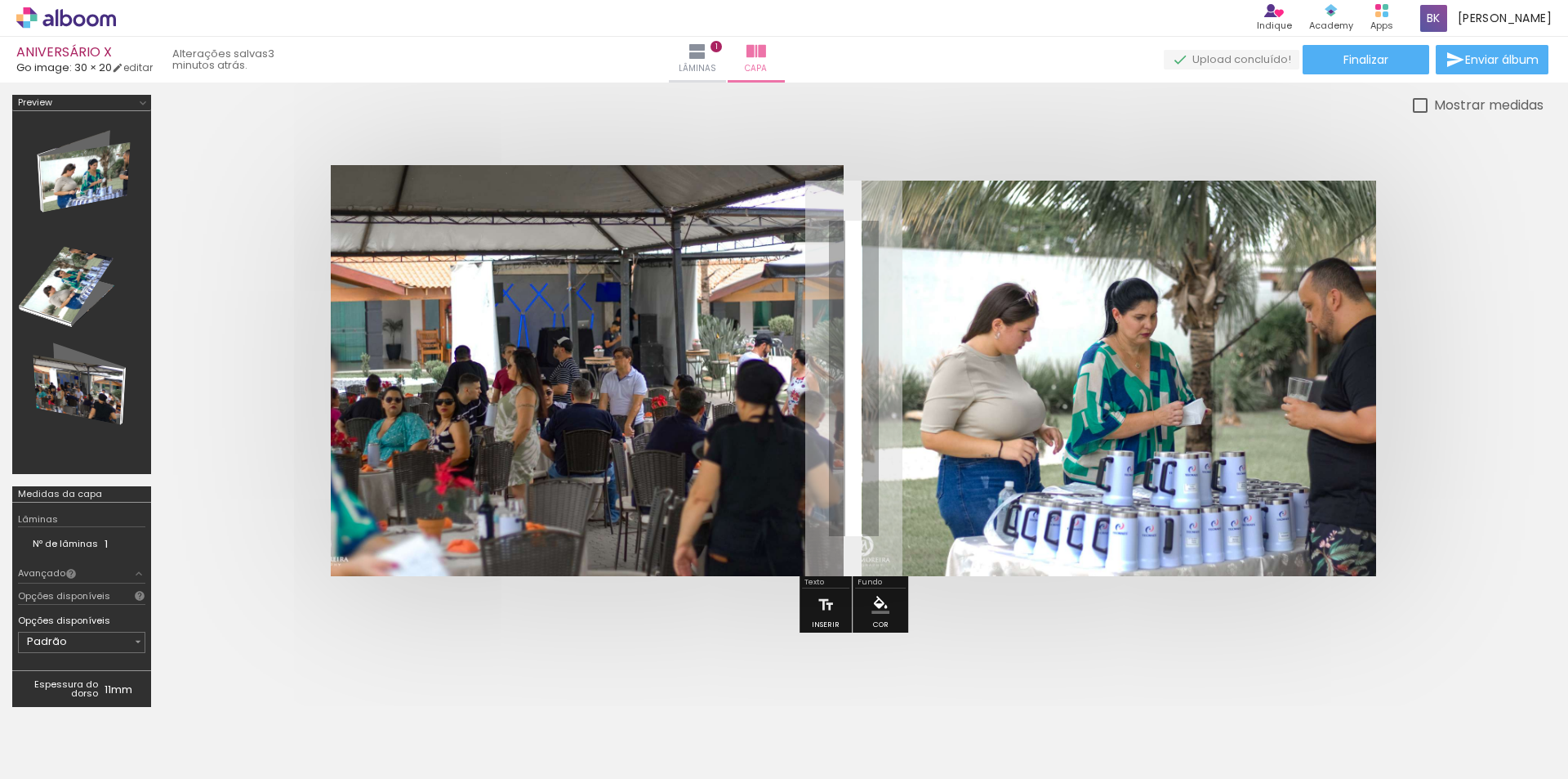
click at [327, 254] on quentale-cover at bounding box center [853, 378] width 1250 height 395
click at [1478, 55] on span "Enviar álbum" at bounding box center [1502, 59] width 73 height 11
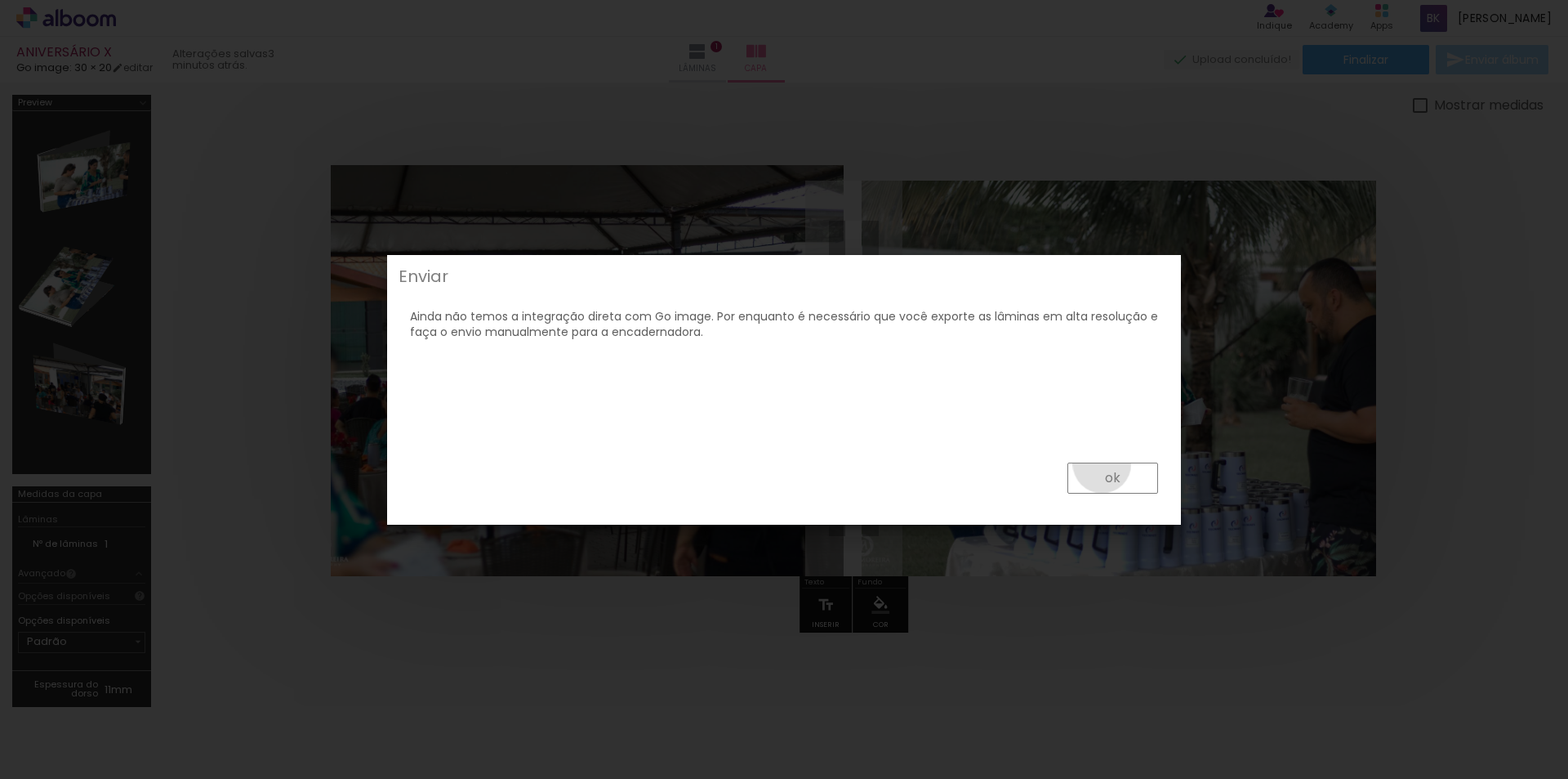
click at [1103, 464] on paper-button "ok" at bounding box center [1113, 478] width 90 height 31
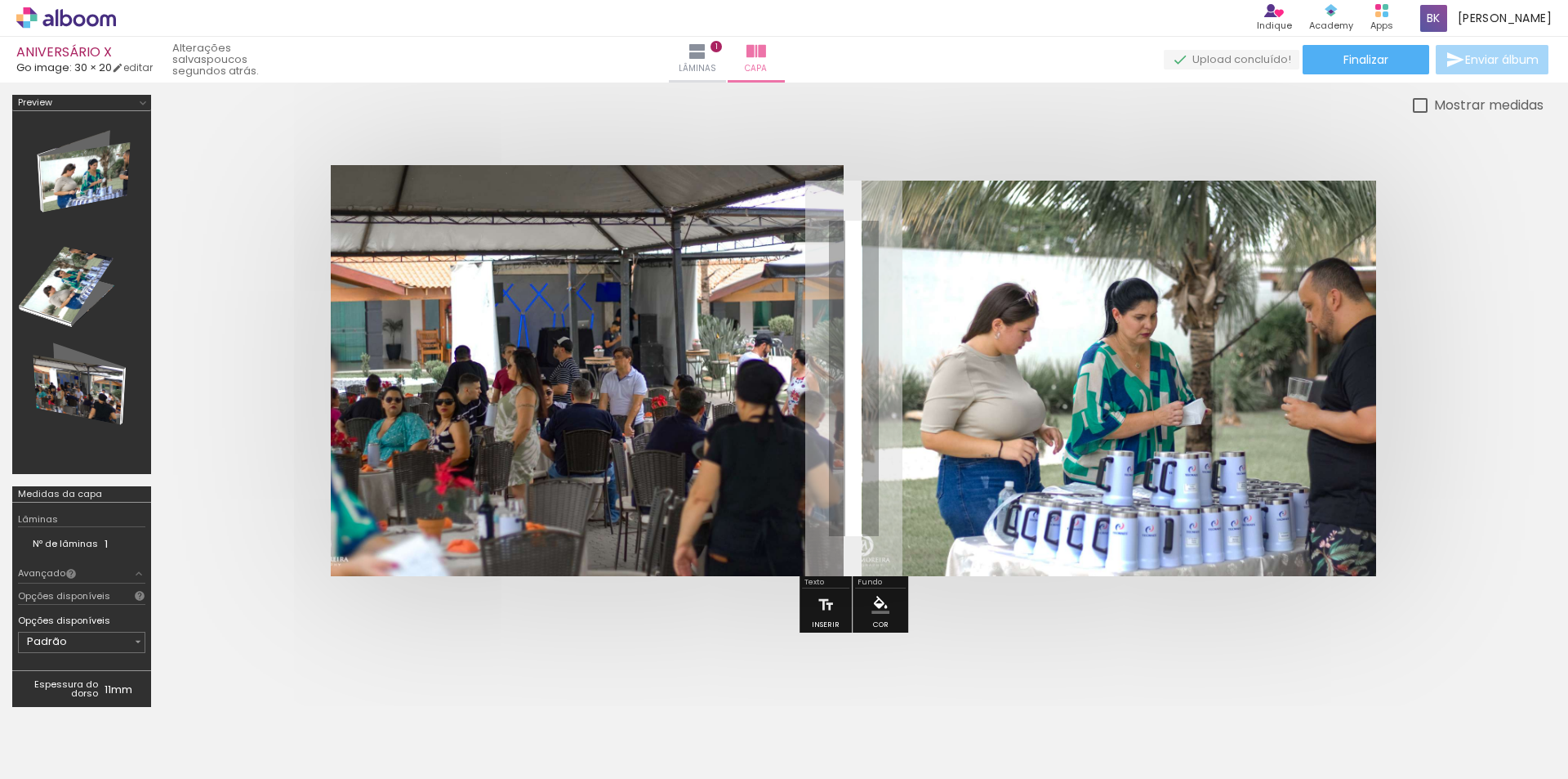
click at [72, 380] on div at bounding box center [81, 293] width 127 height 352
click at [58, 271] on div at bounding box center [81, 293] width 127 height 352
click at [1356, 55] on span "Finalizar" at bounding box center [1366, 59] width 45 height 11
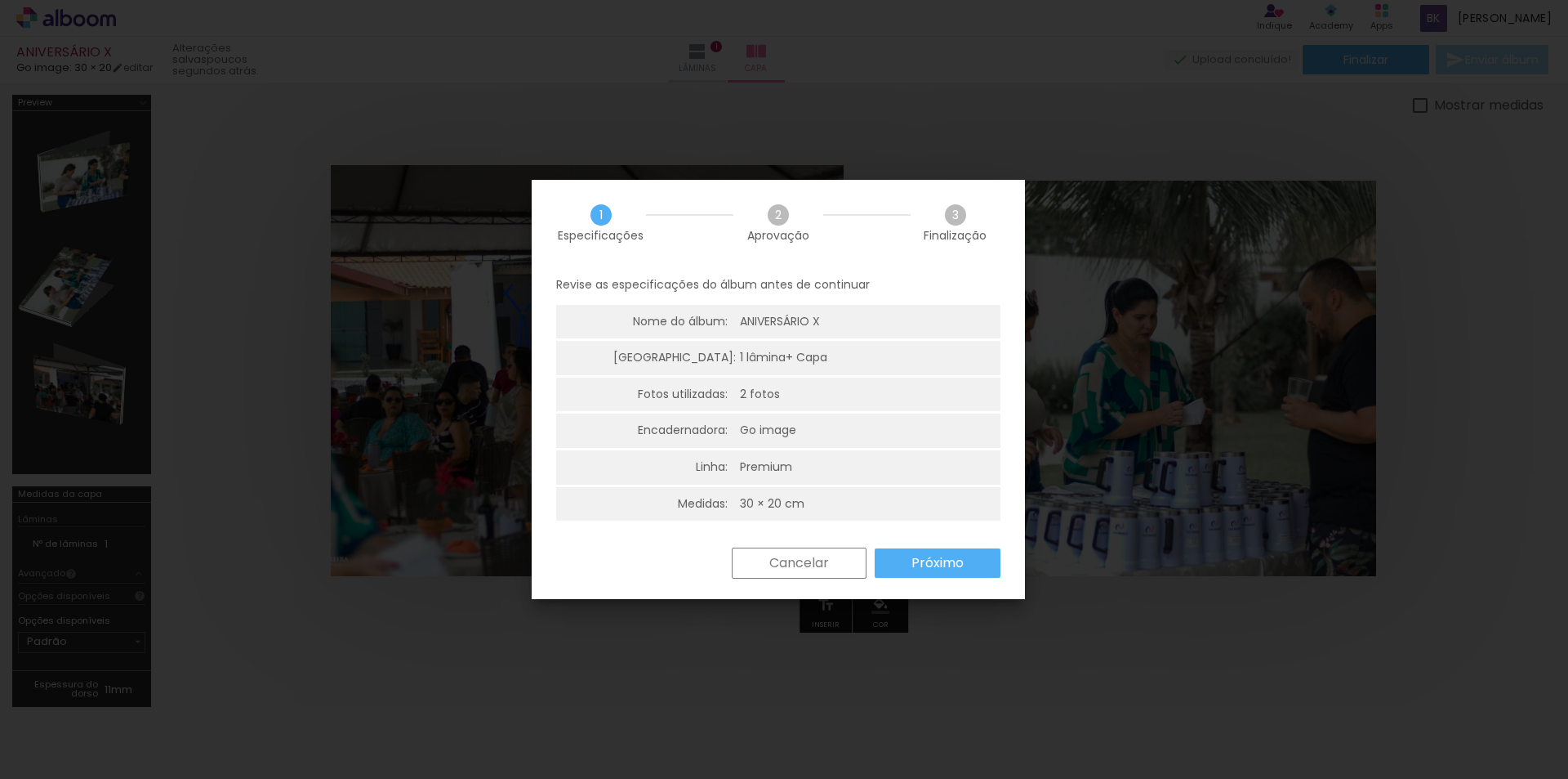
click at [0, 0] on slot "Cancelar" at bounding box center [0, 0] width 0 height 0
